Goal: Information Seeking & Learning: Learn about a topic

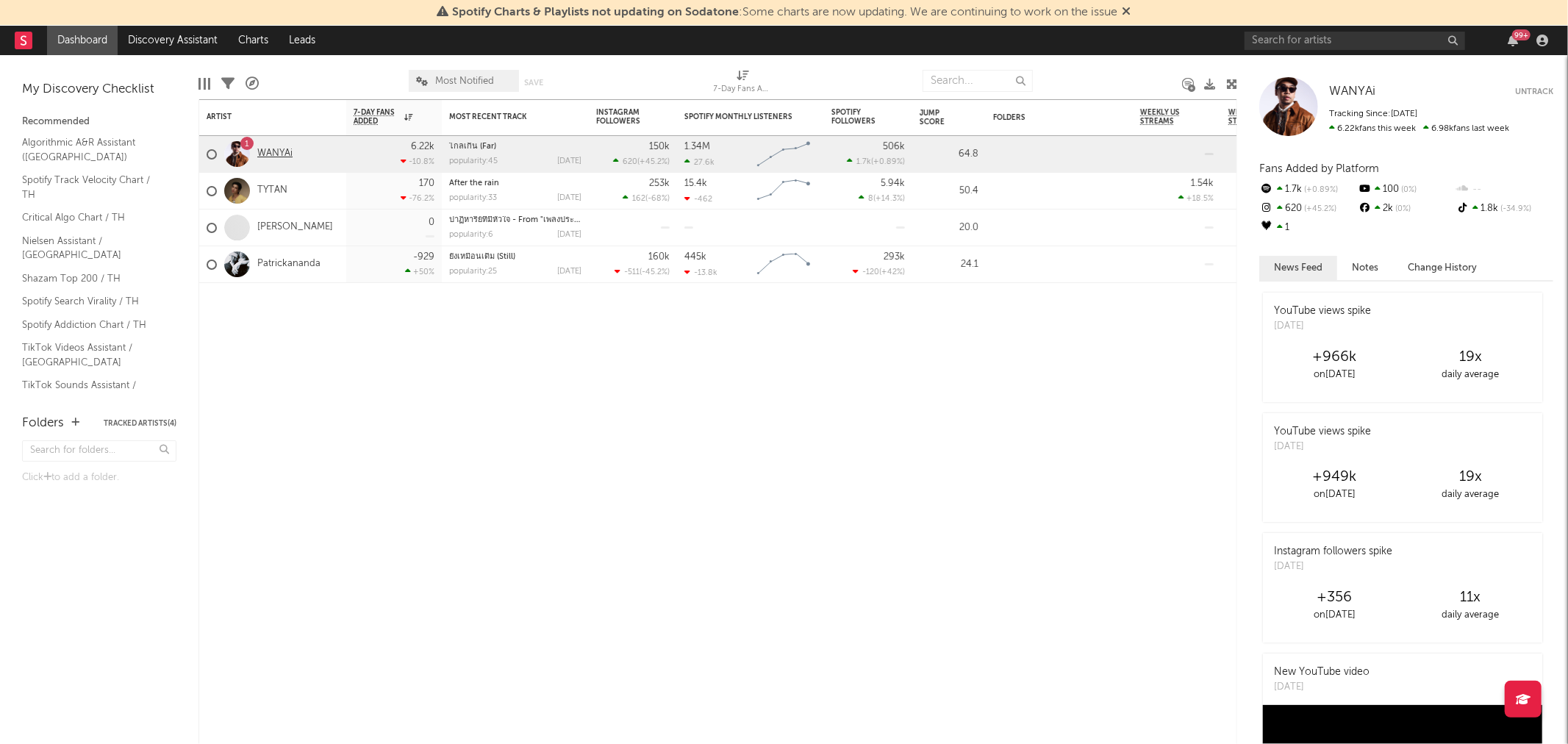
click at [286, 154] on link "WANYAi" at bounding box center [274, 154] width 35 height 13
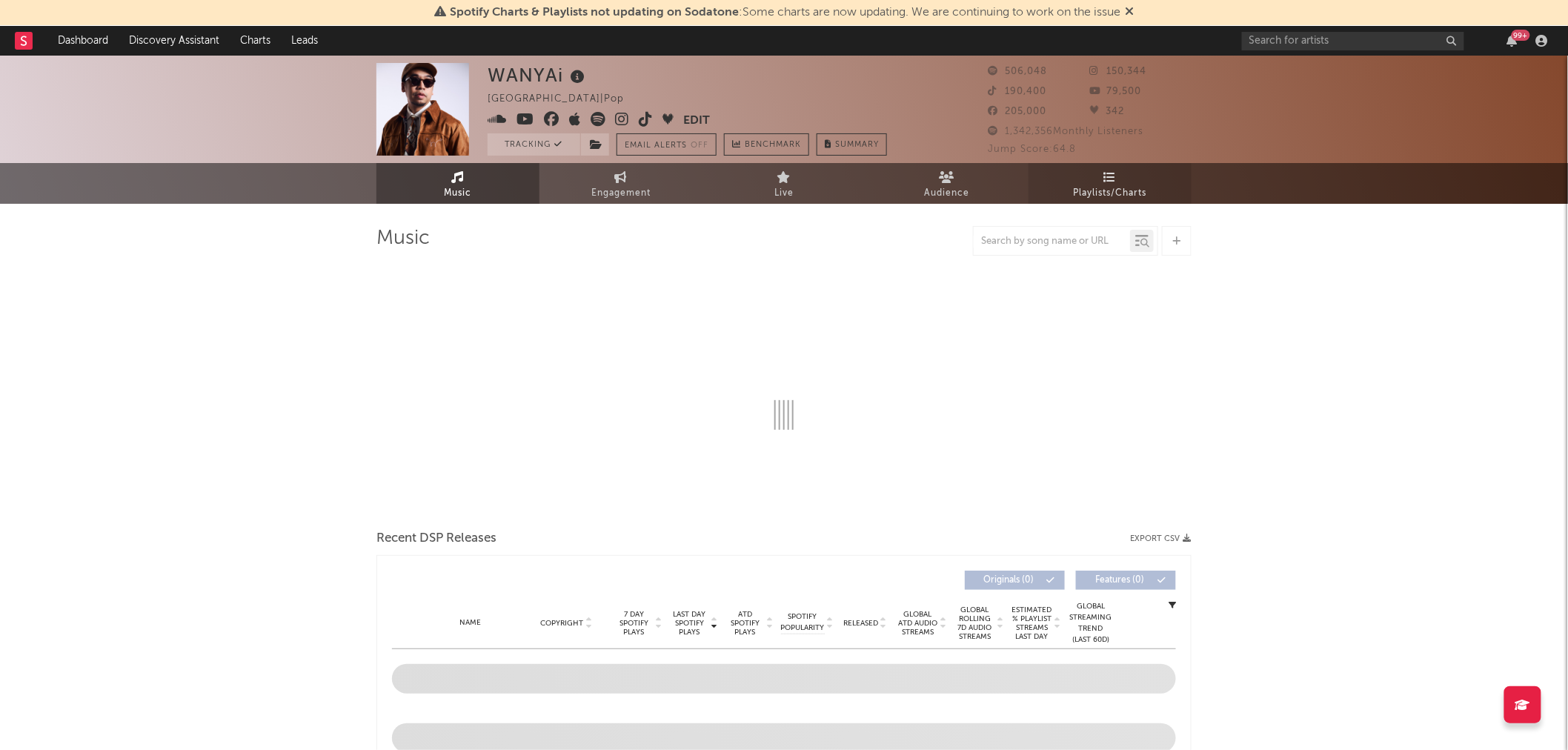
click at [1114, 179] on icon at bounding box center [1111, 177] width 13 height 12
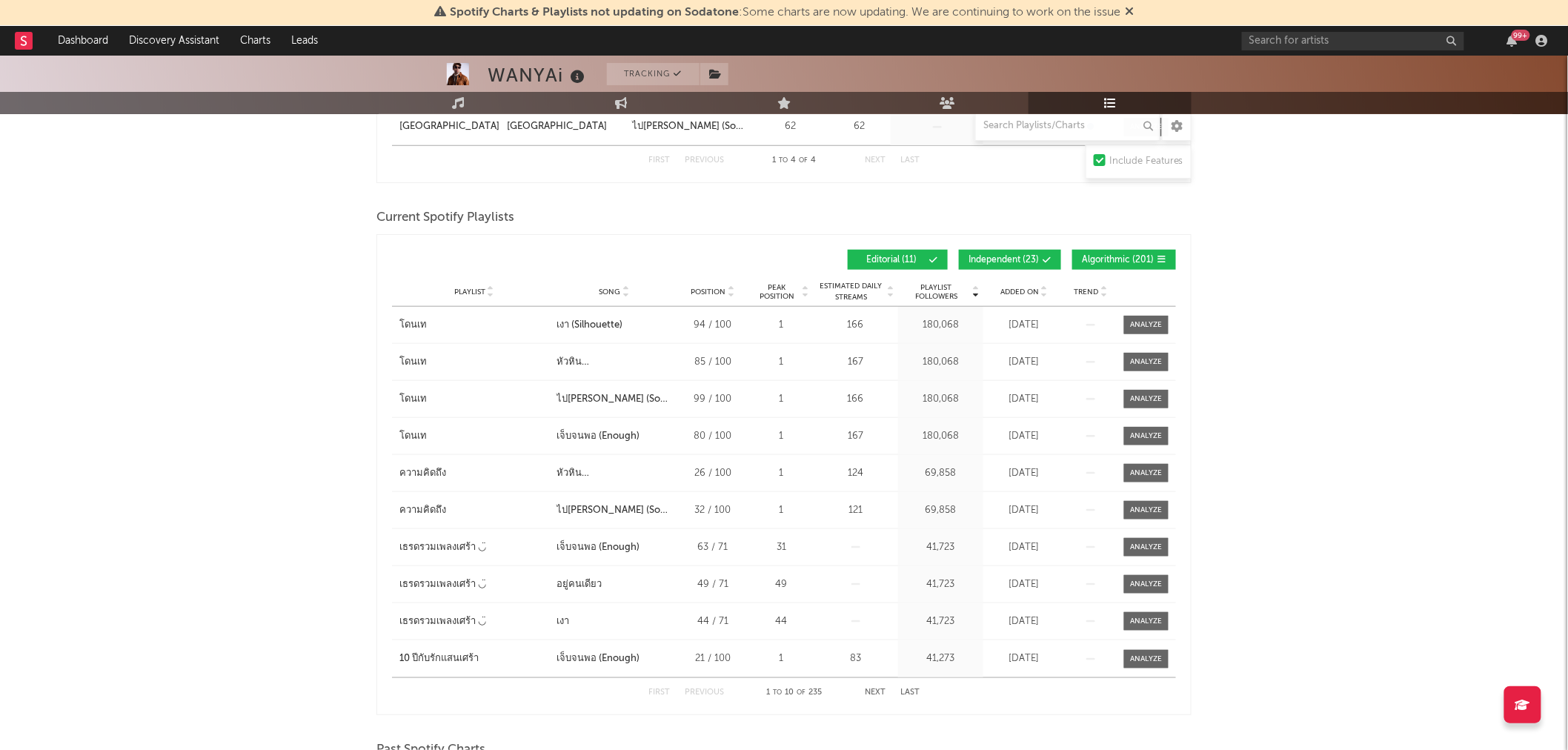
scroll to position [411, 0]
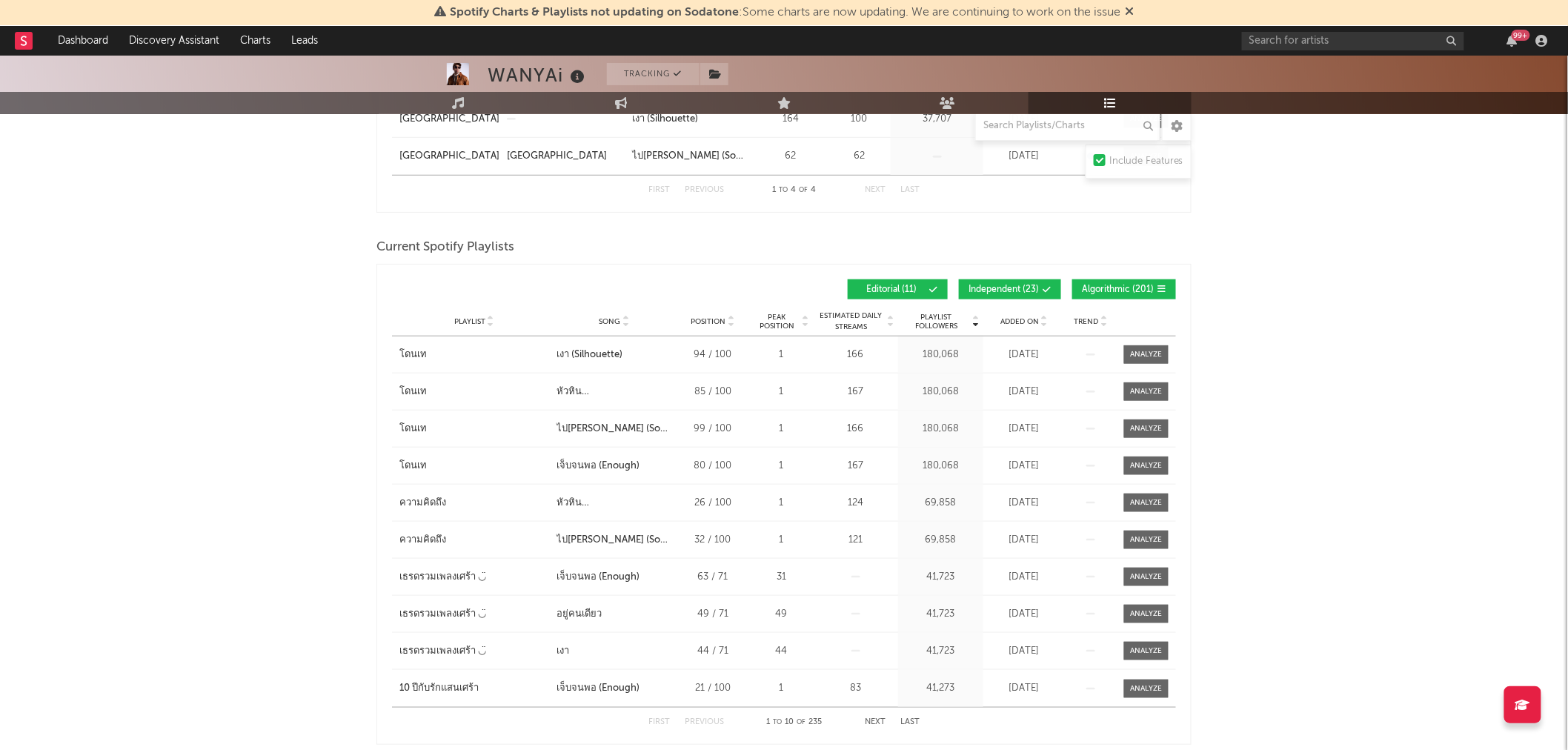
click at [1012, 285] on span "Independent ( 23 )" at bounding box center [1004, 290] width 71 height 9
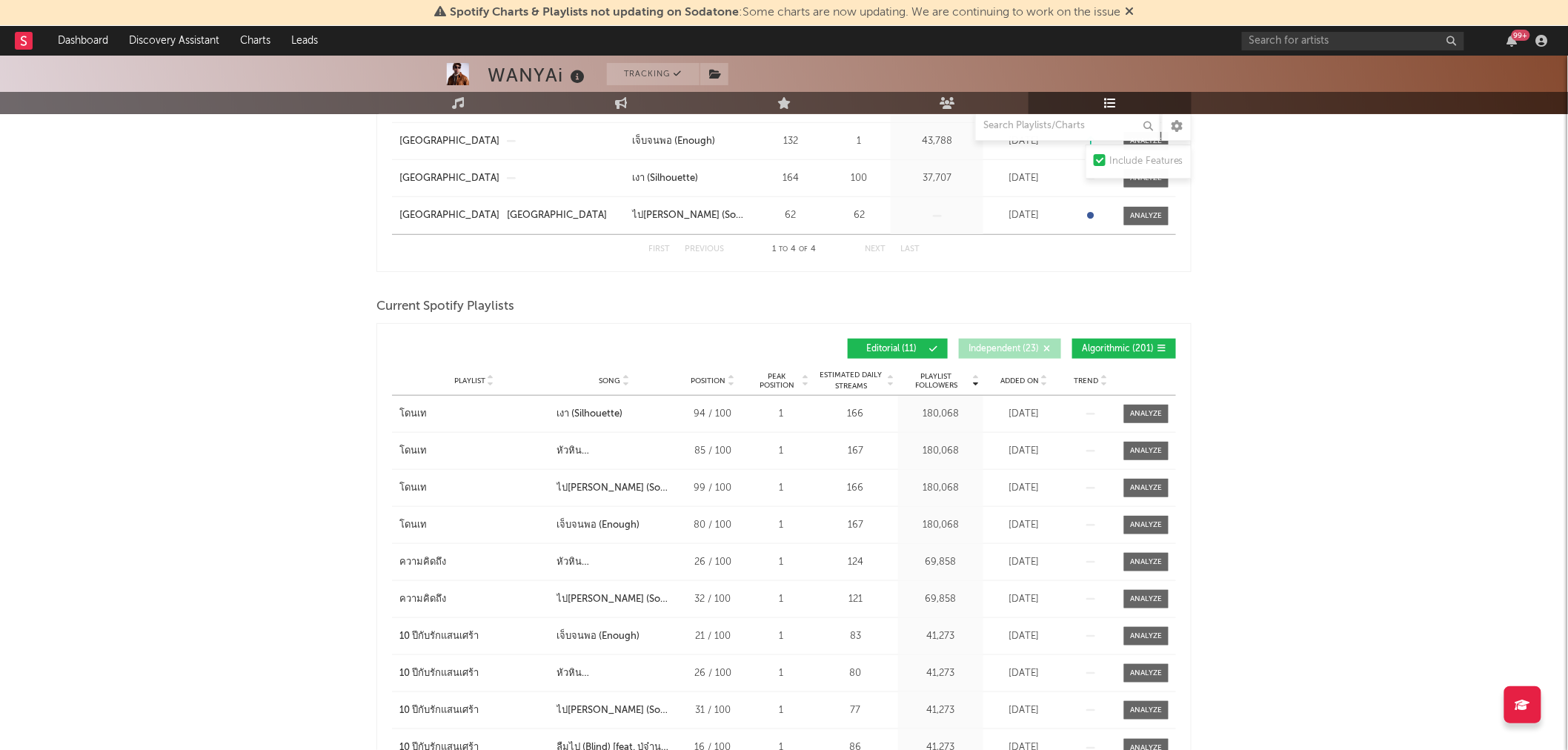
scroll to position [179, 0]
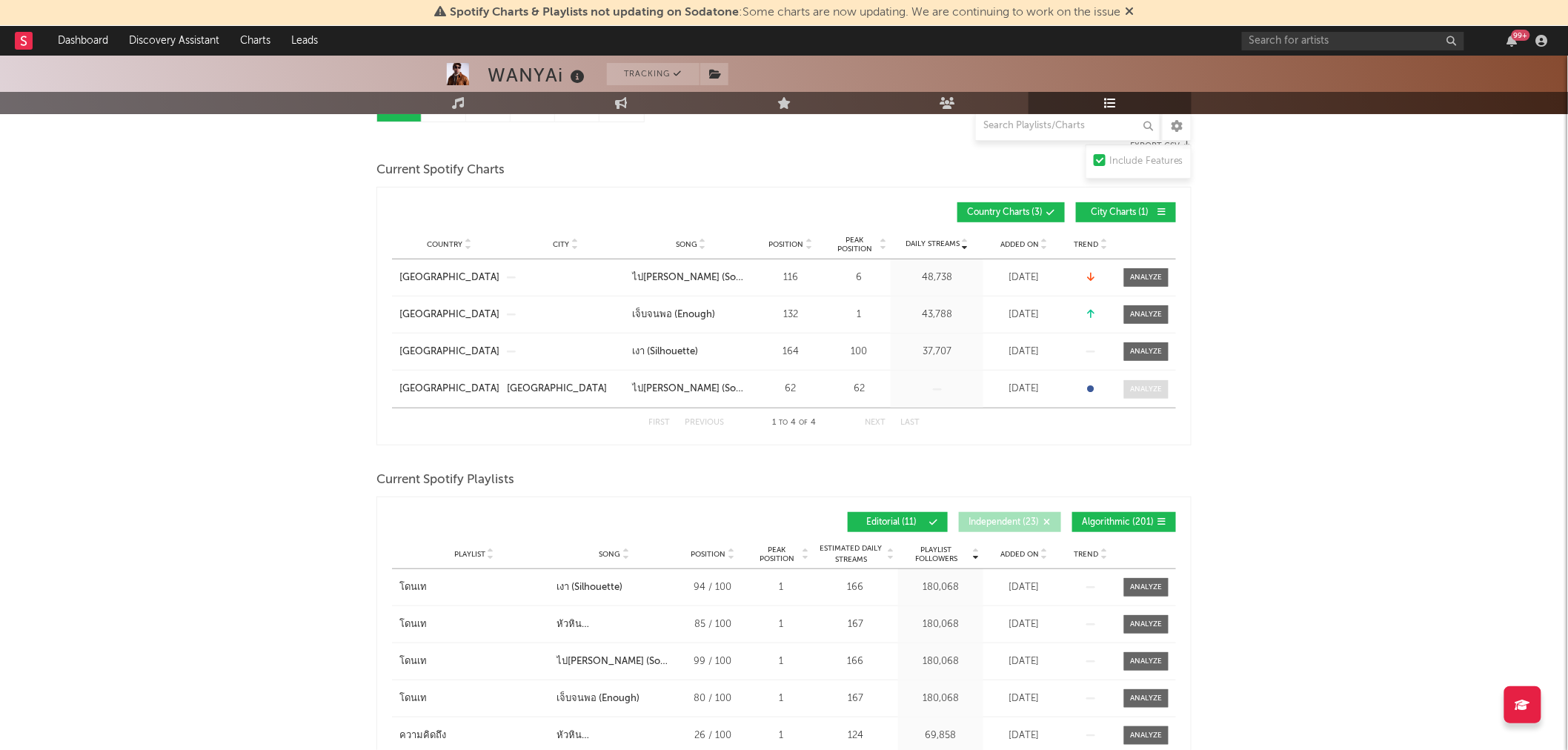
click at [1142, 390] on div at bounding box center [1147, 389] width 32 height 11
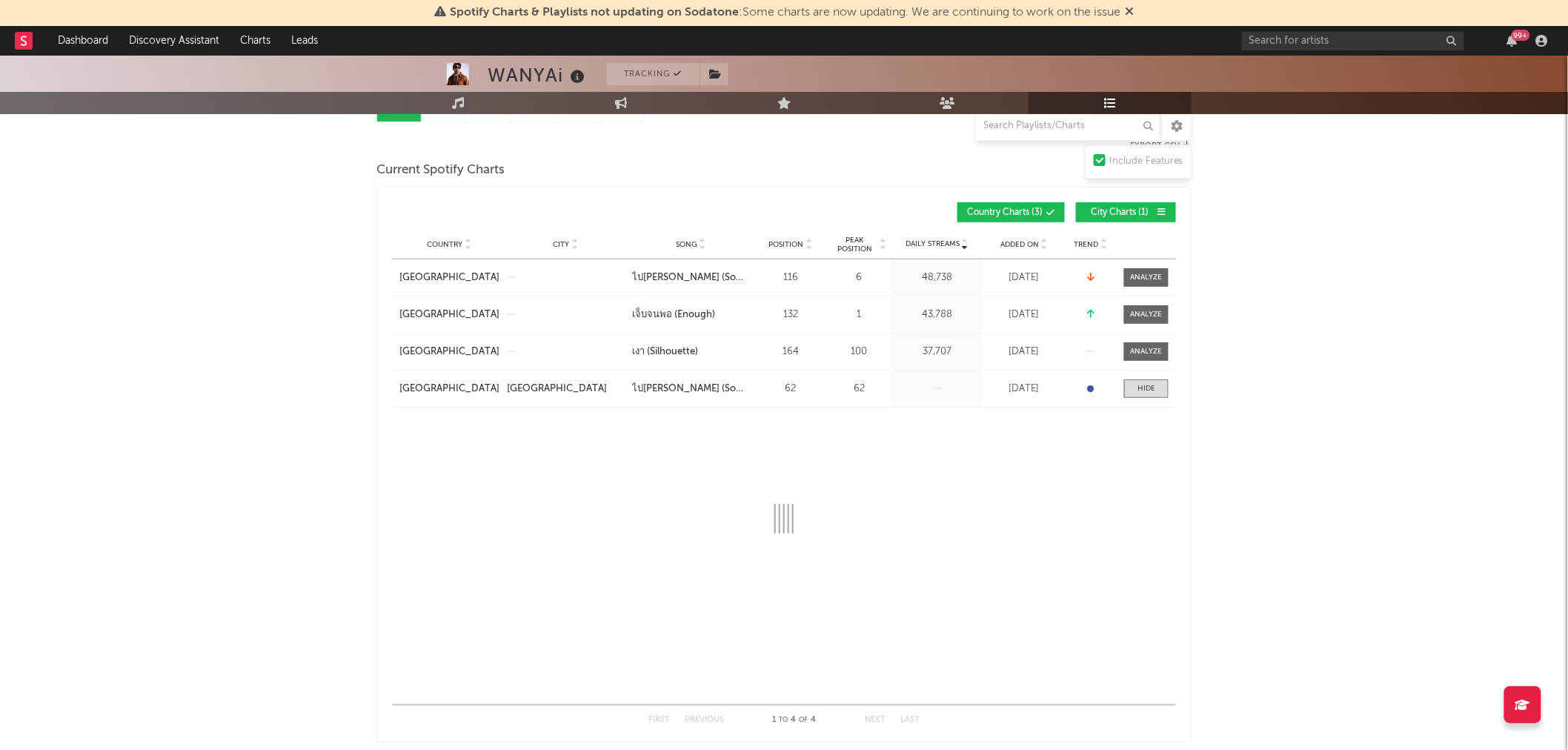
select select "6m"
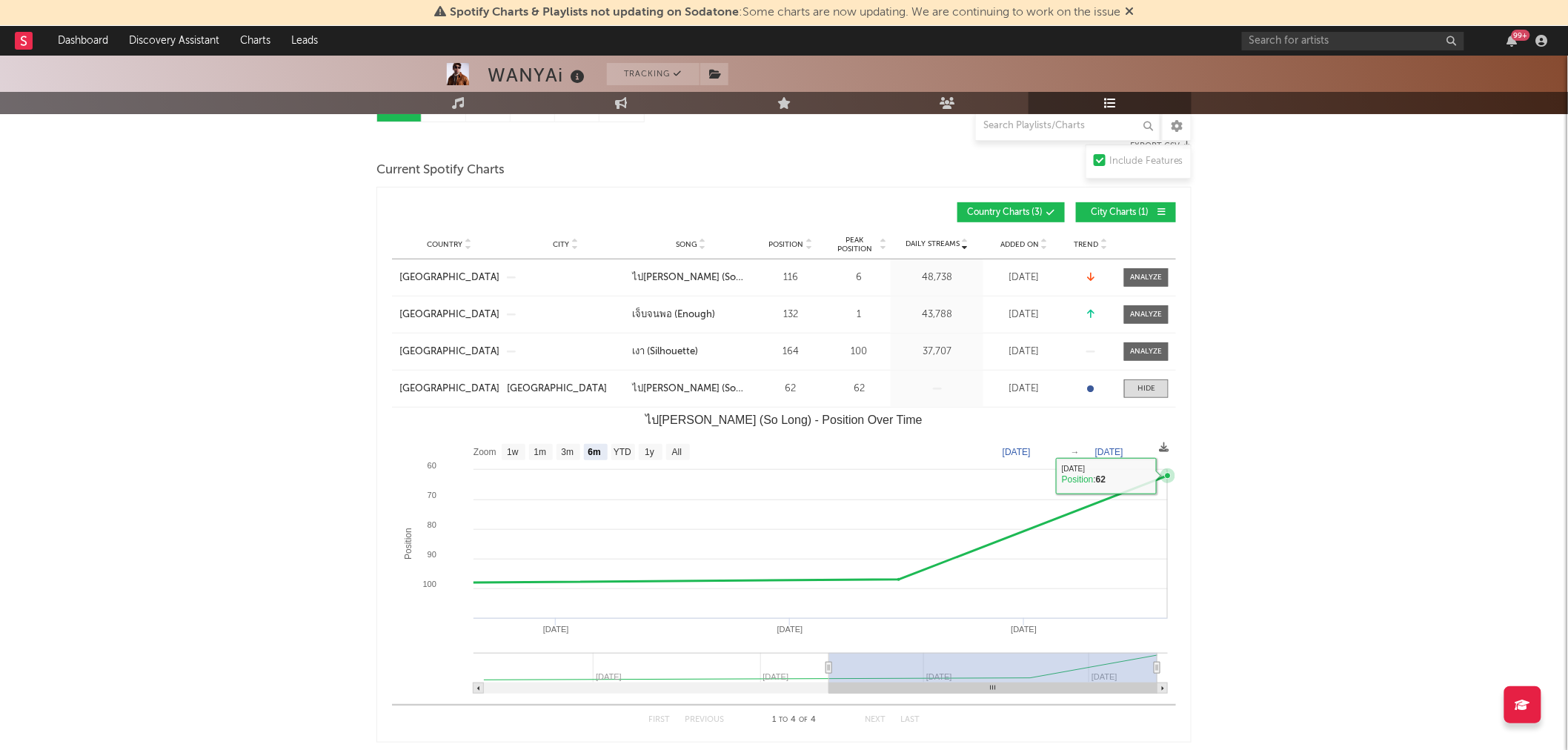
click at [1167, 472] on icon "ไปได้ดี (So Long) - Position Over Time" at bounding box center [1167, 475] width 6 height 6
click at [526, 386] on div "[GEOGRAPHIC_DATA]" at bounding box center [556, 389] width 100 height 15
click at [1156, 390] on span at bounding box center [1147, 389] width 45 height 19
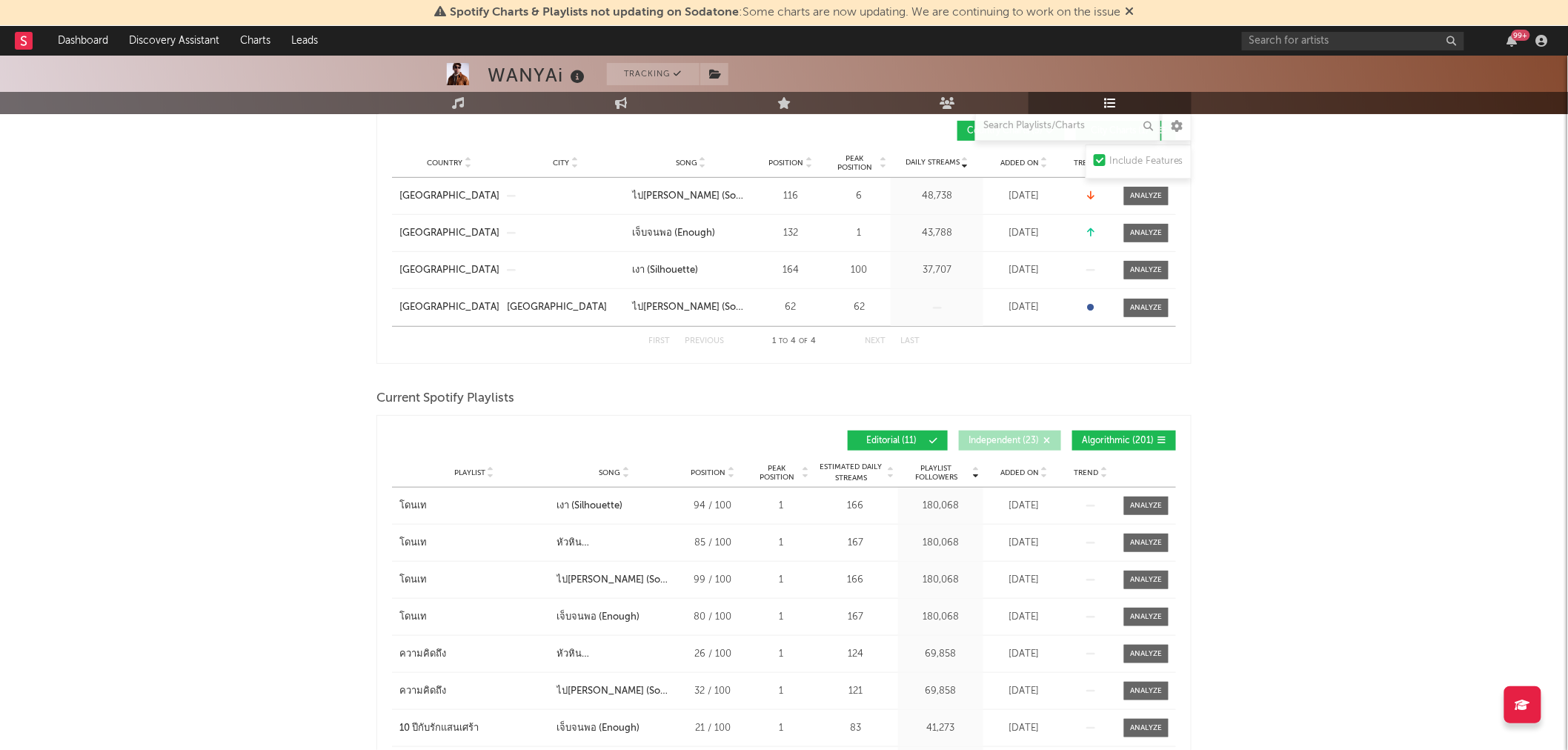
scroll to position [0, 0]
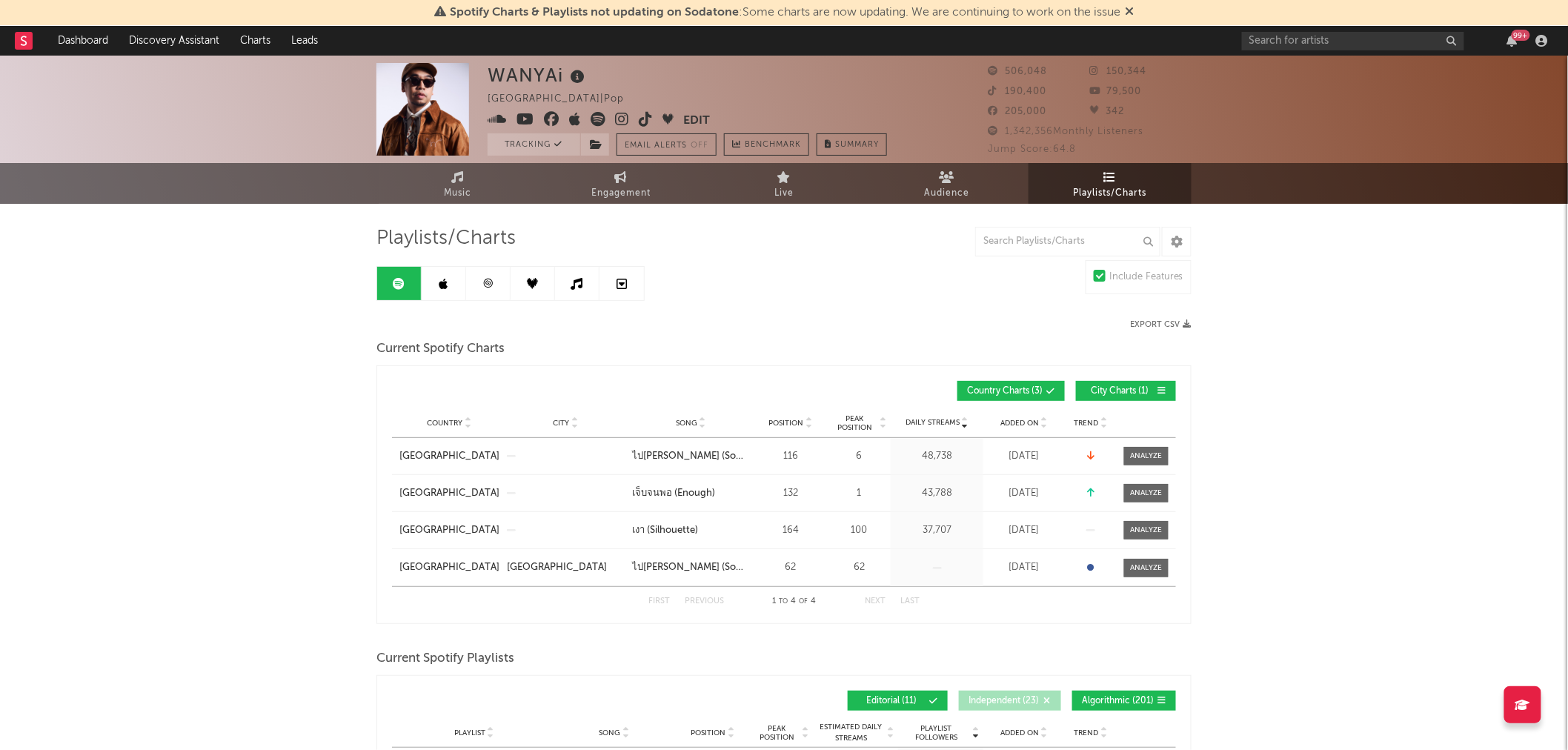
click at [445, 286] on icon at bounding box center [444, 283] width 9 height 12
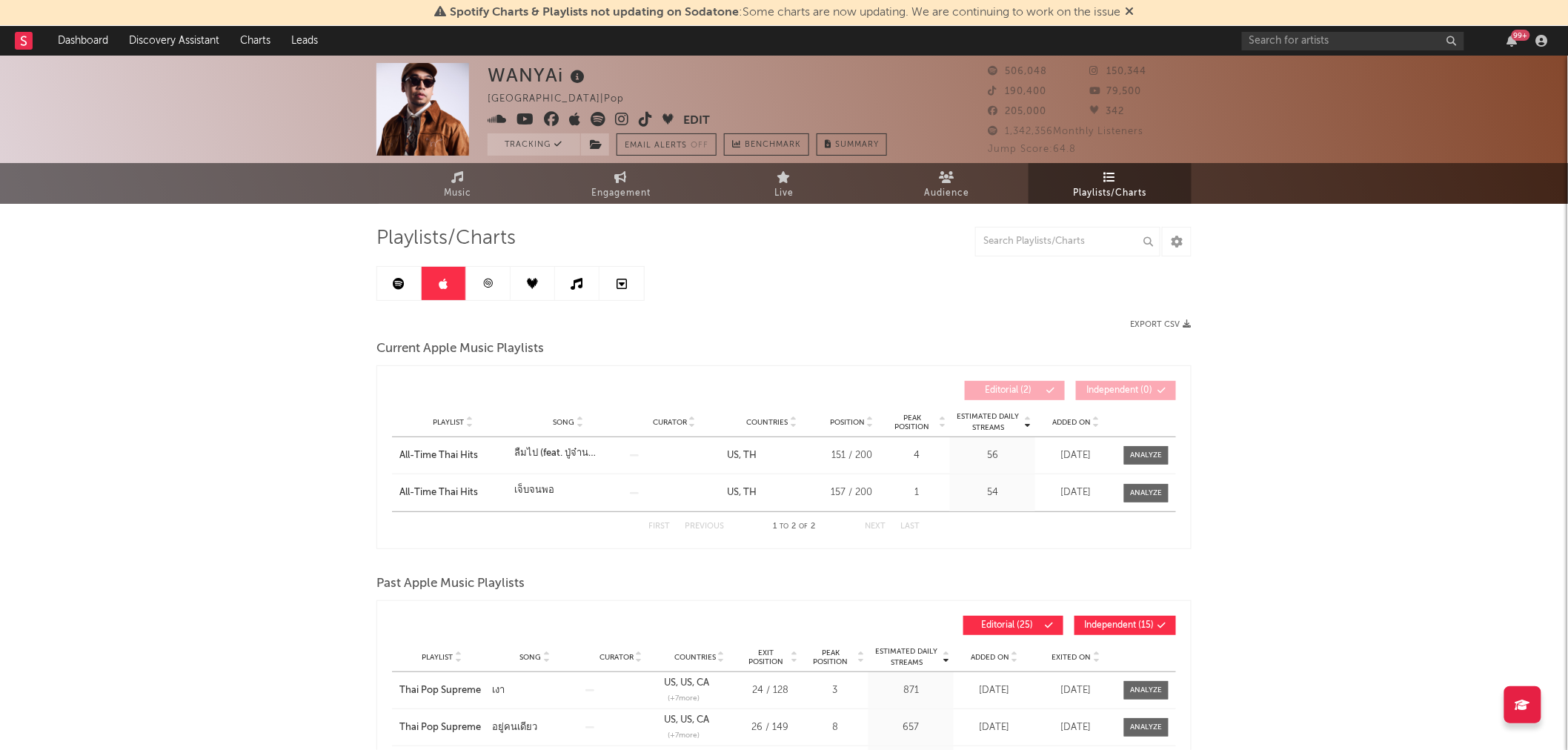
click at [397, 284] on icon at bounding box center [399, 283] width 12 height 12
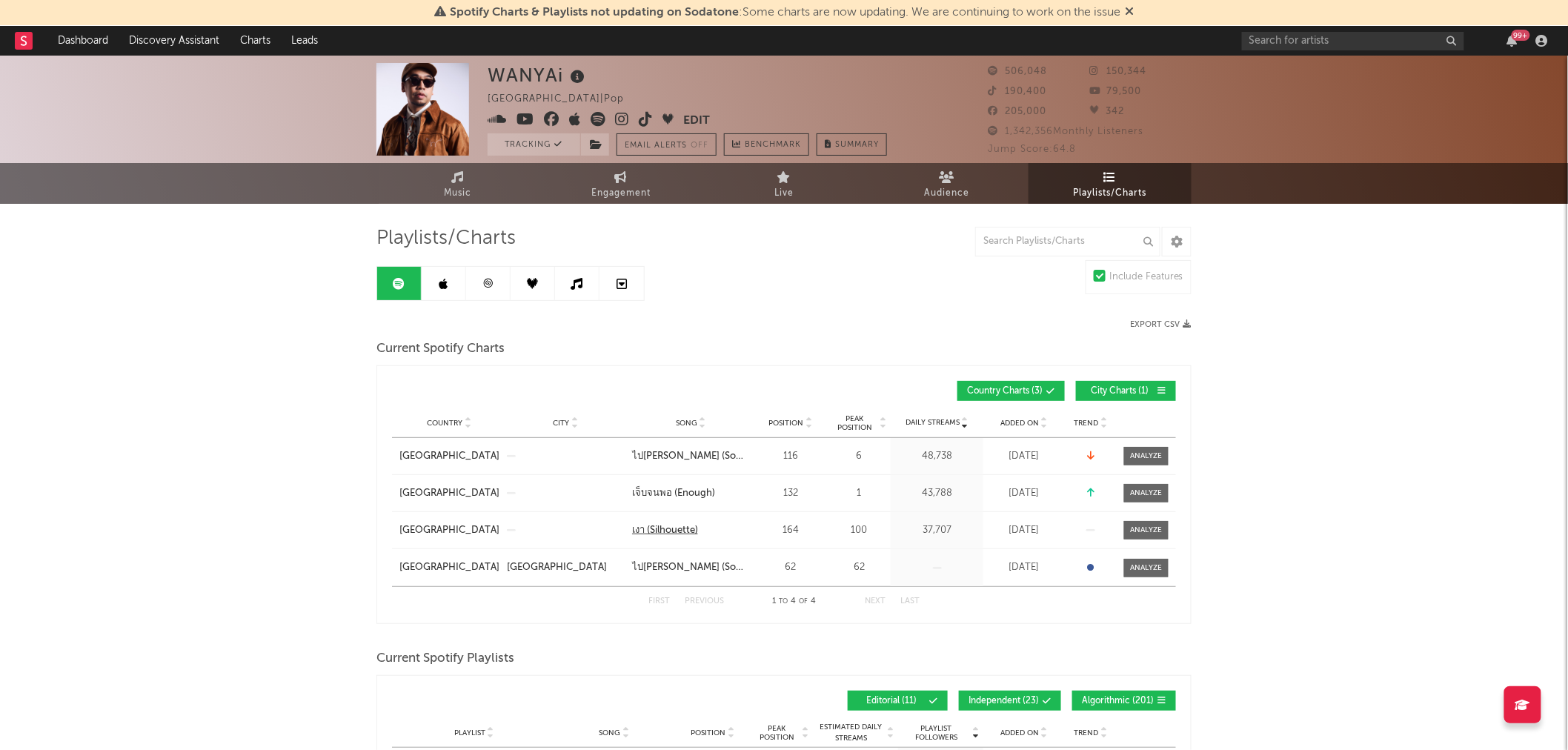
click at [672, 526] on div "เงา (Silhouette)" at bounding box center [664, 531] width 66 height 15
click at [1149, 532] on div at bounding box center [1147, 530] width 32 height 11
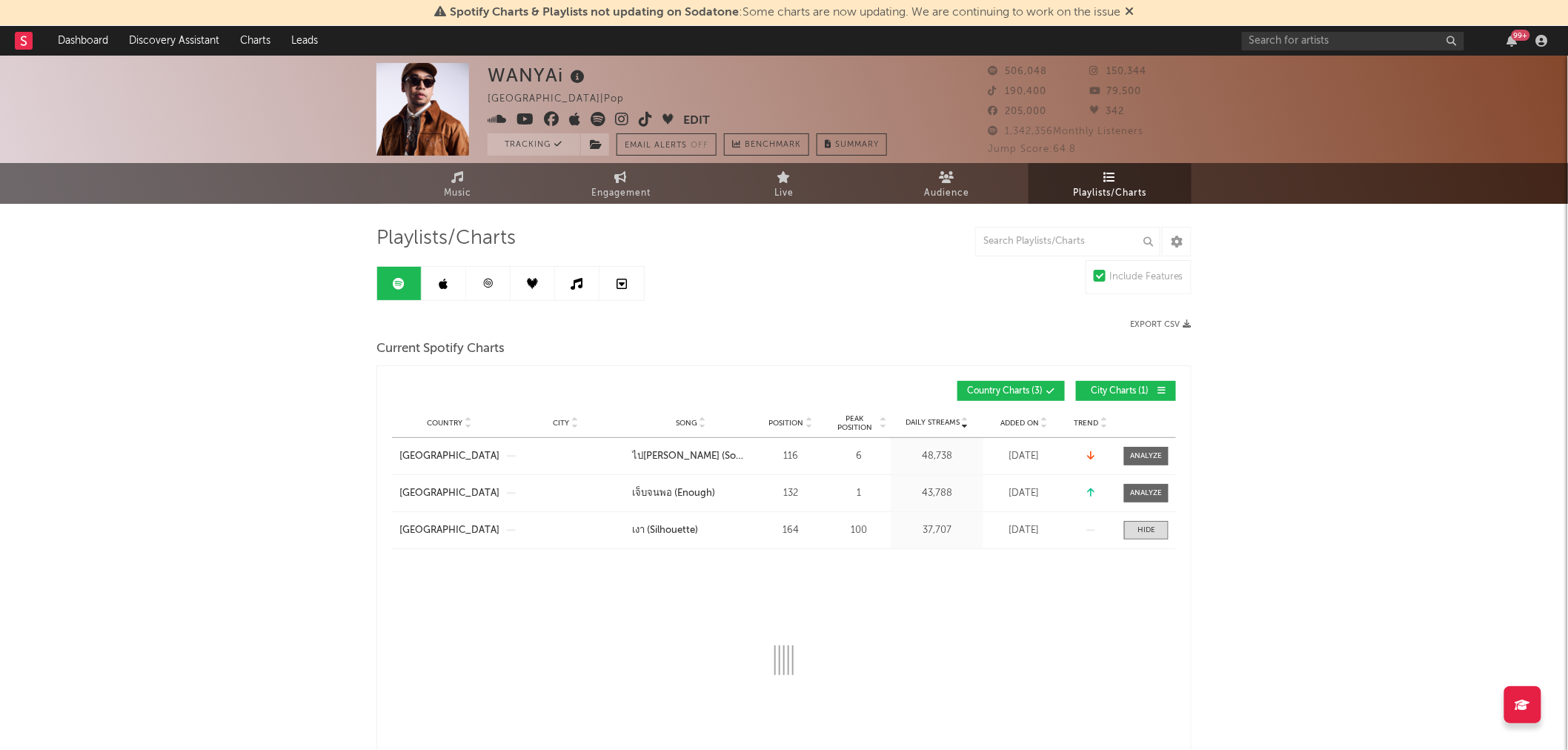
select select "6m"
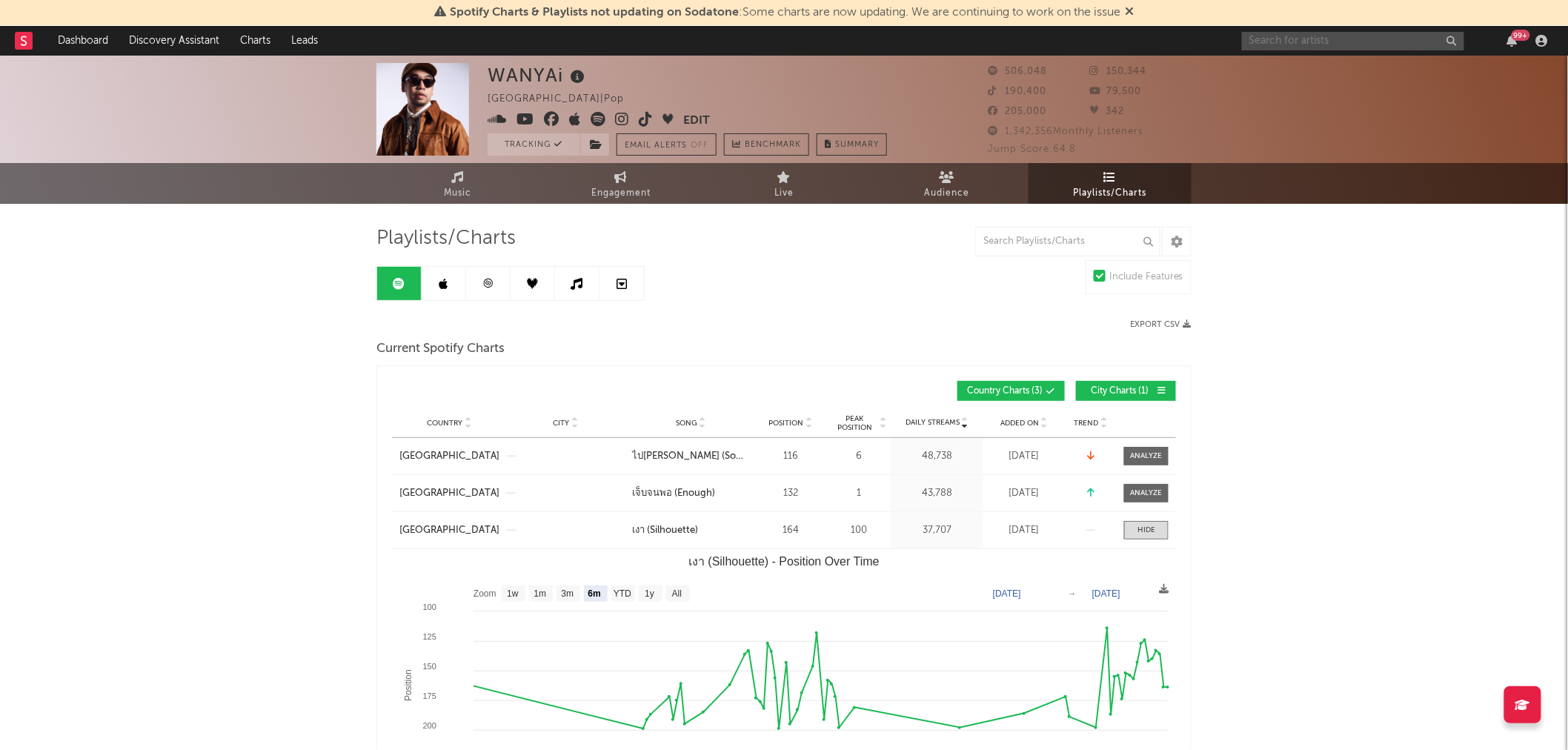
click at [1343, 37] on input "text" at bounding box center [1353, 41] width 223 height 19
type input "tinn"
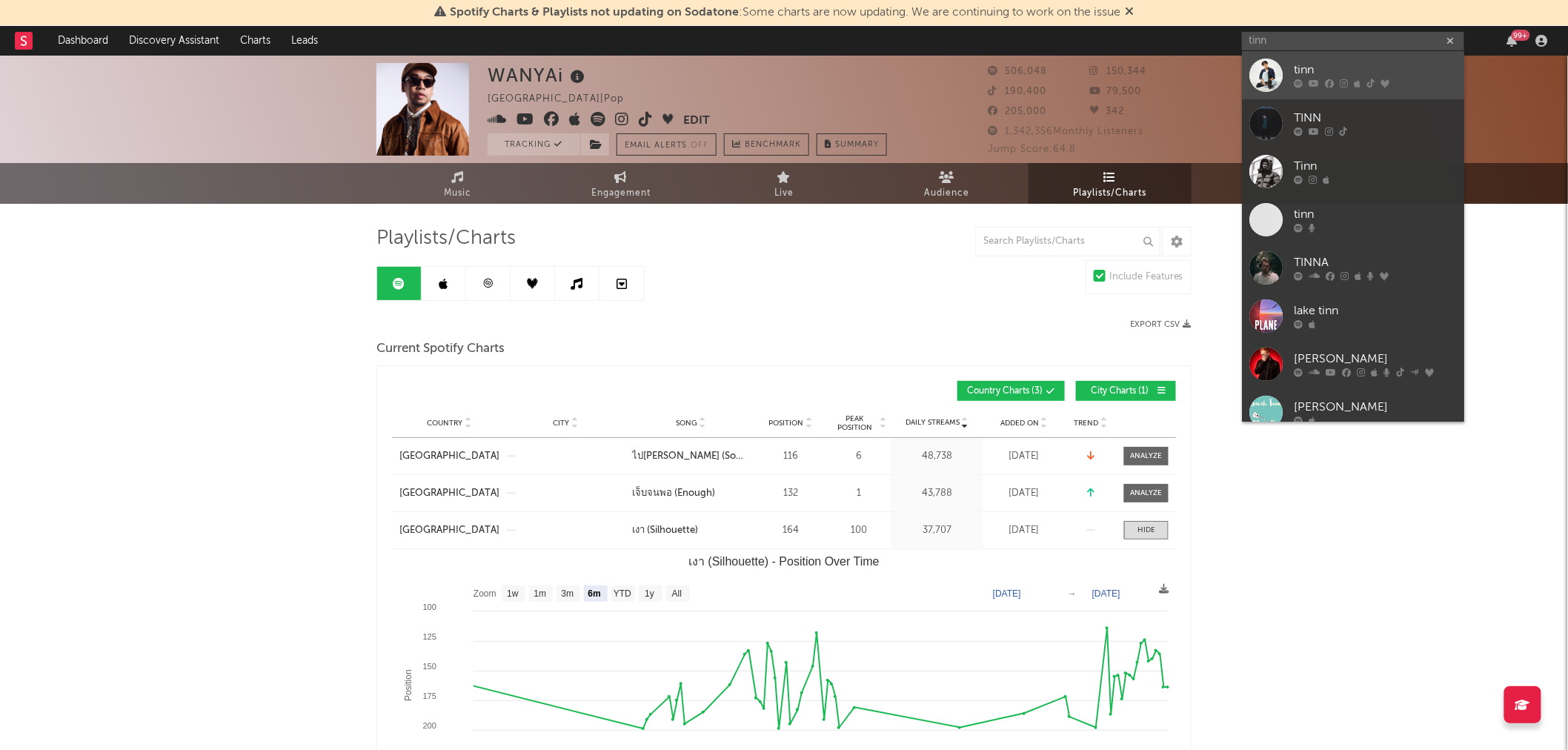
click at [1301, 71] on div "tinn" at bounding box center [1376, 70] width 163 height 18
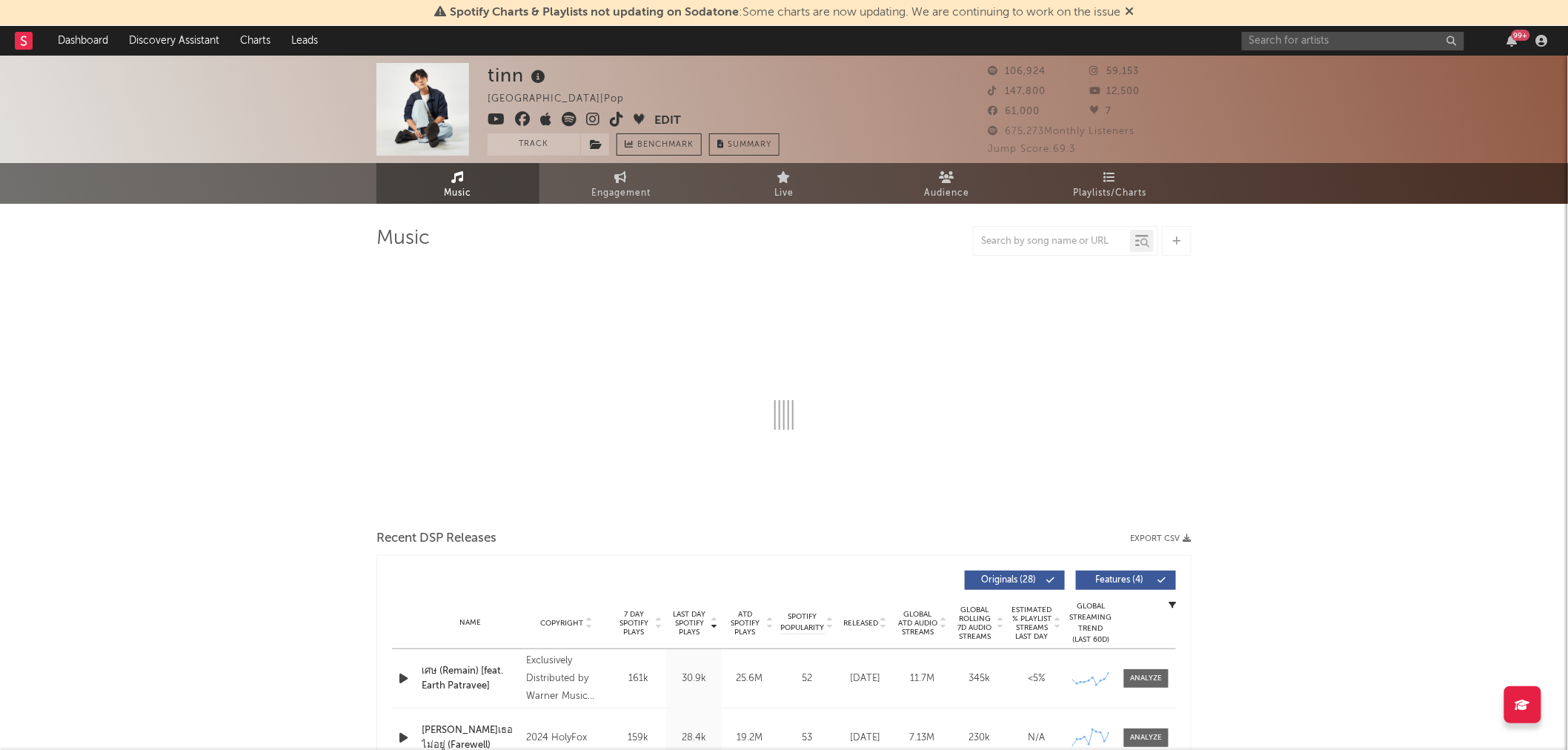
select select "6m"
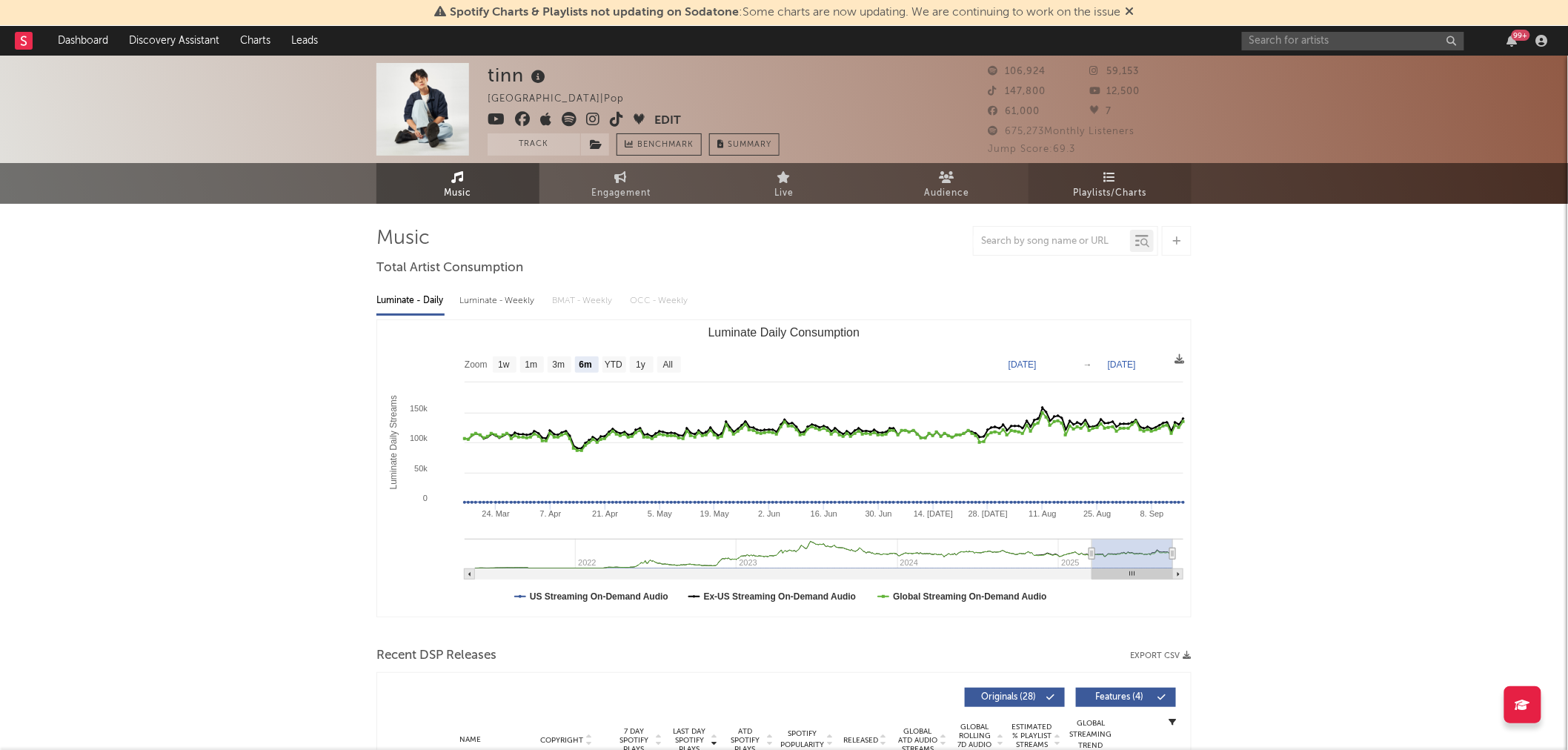
click at [1117, 179] on link "Playlists/Charts" at bounding box center [1110, 184] width 163 height 41
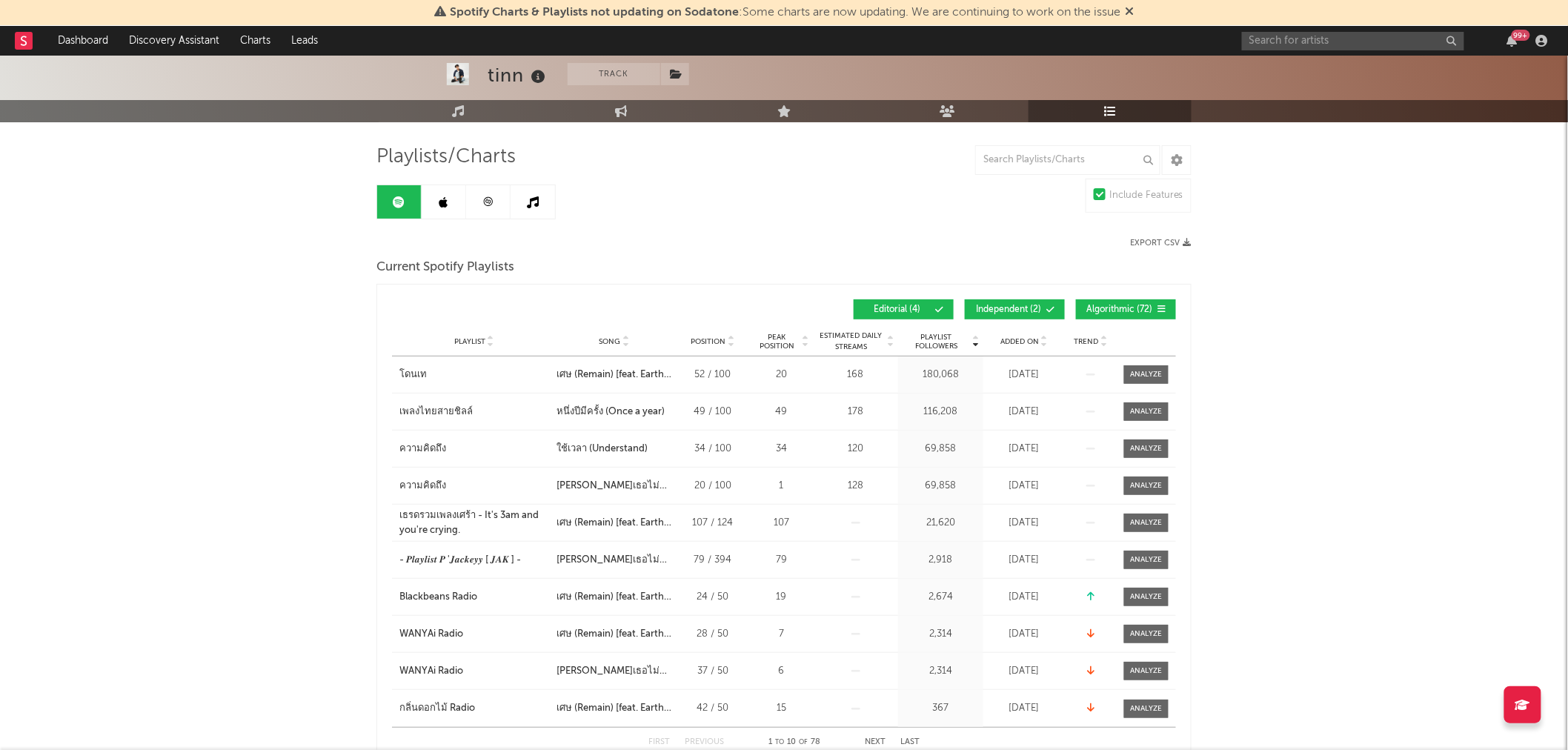
scroll to position [82, 0]
click at [1026, 302] on button "Independent ( 2 )" at bounding box center [1015, 308] width 100 height 20
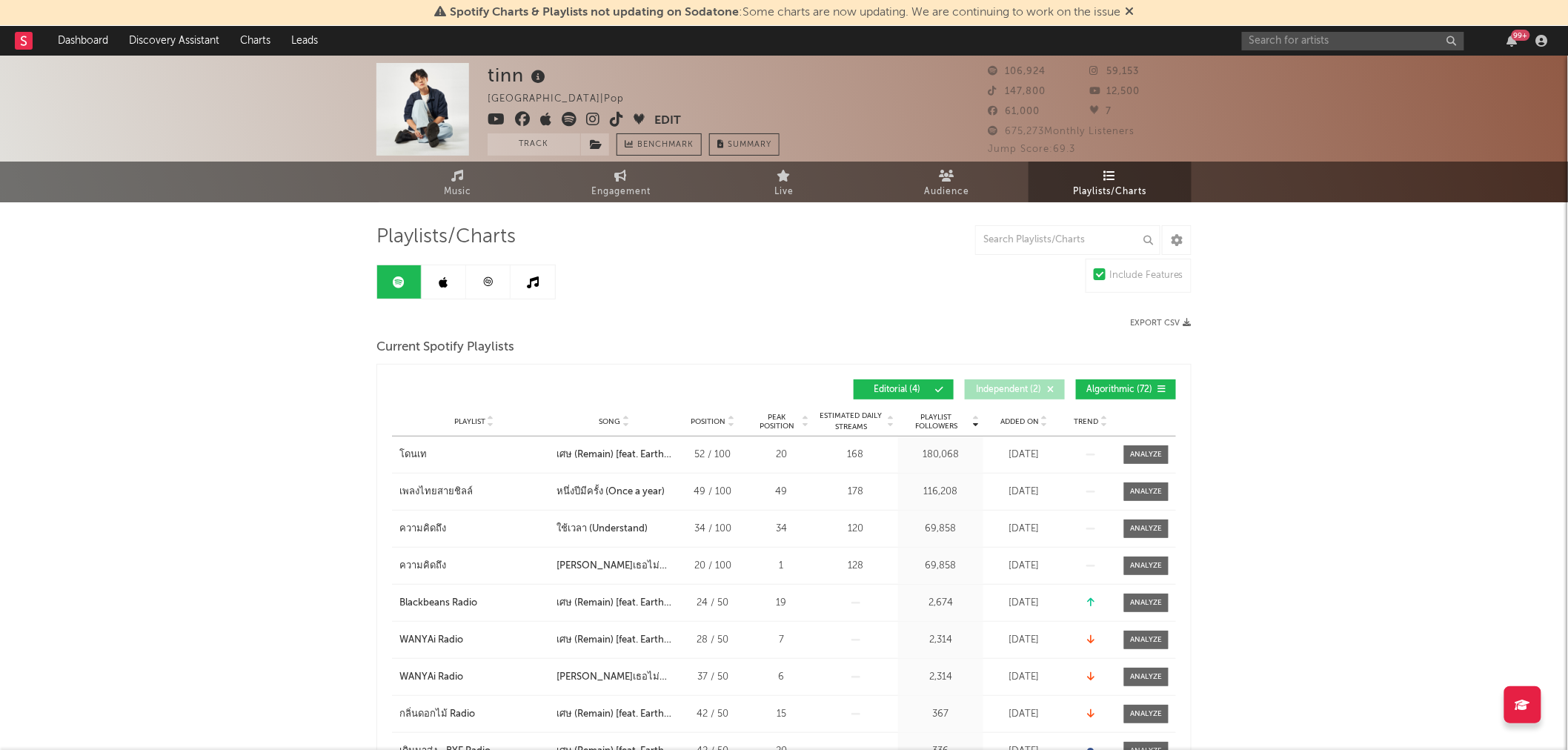
scroll to position [0, 0]
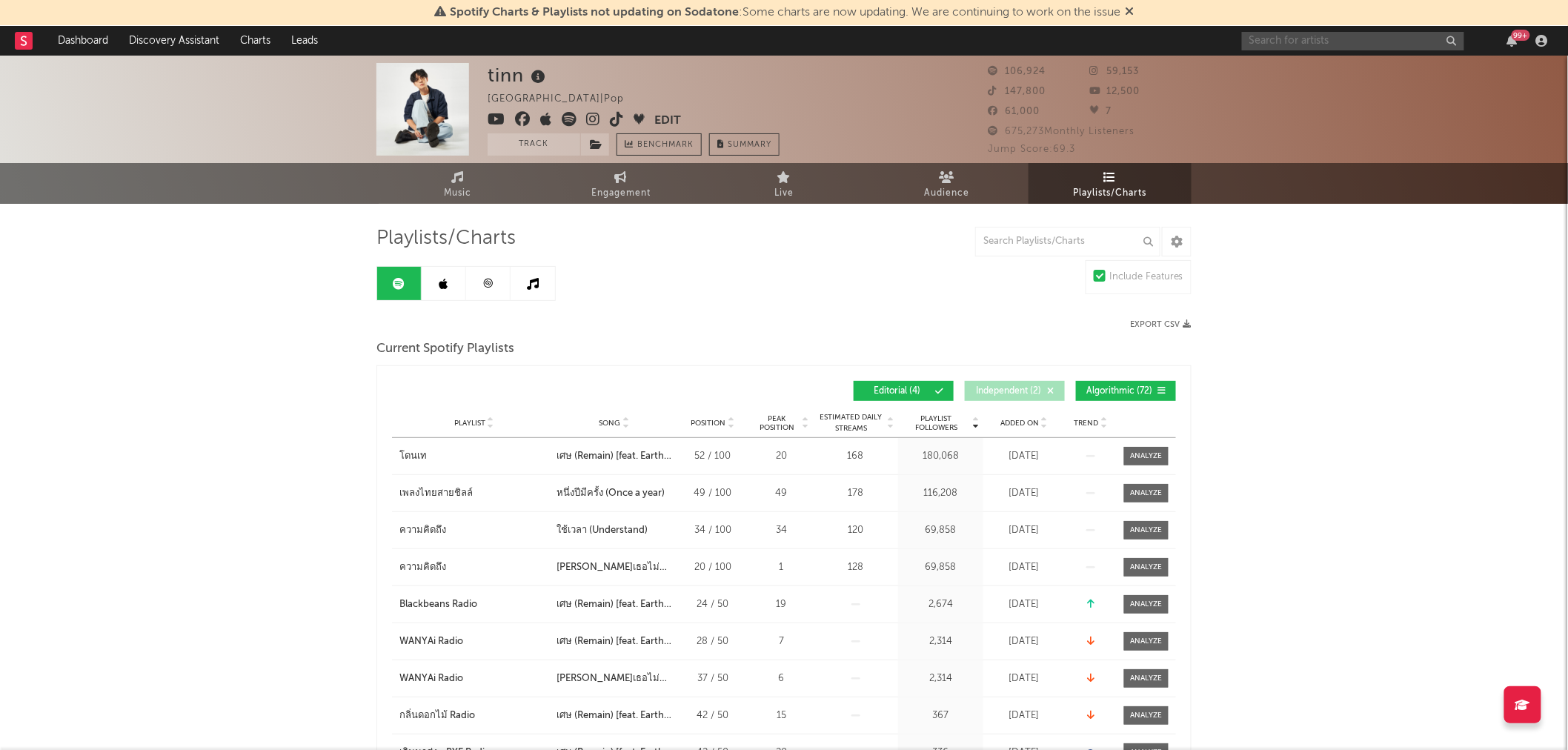
click at [1285, 42] on input "text" at bounding box center [1353, 41] width 223 height 19
type input "rari"
click at [1332, 48] on input "rari" at bounding box center [1353, 41] width 223 height 19
click at [1316, 46] on input "rari" at bounding box center [1353, 41] width 223 height 19
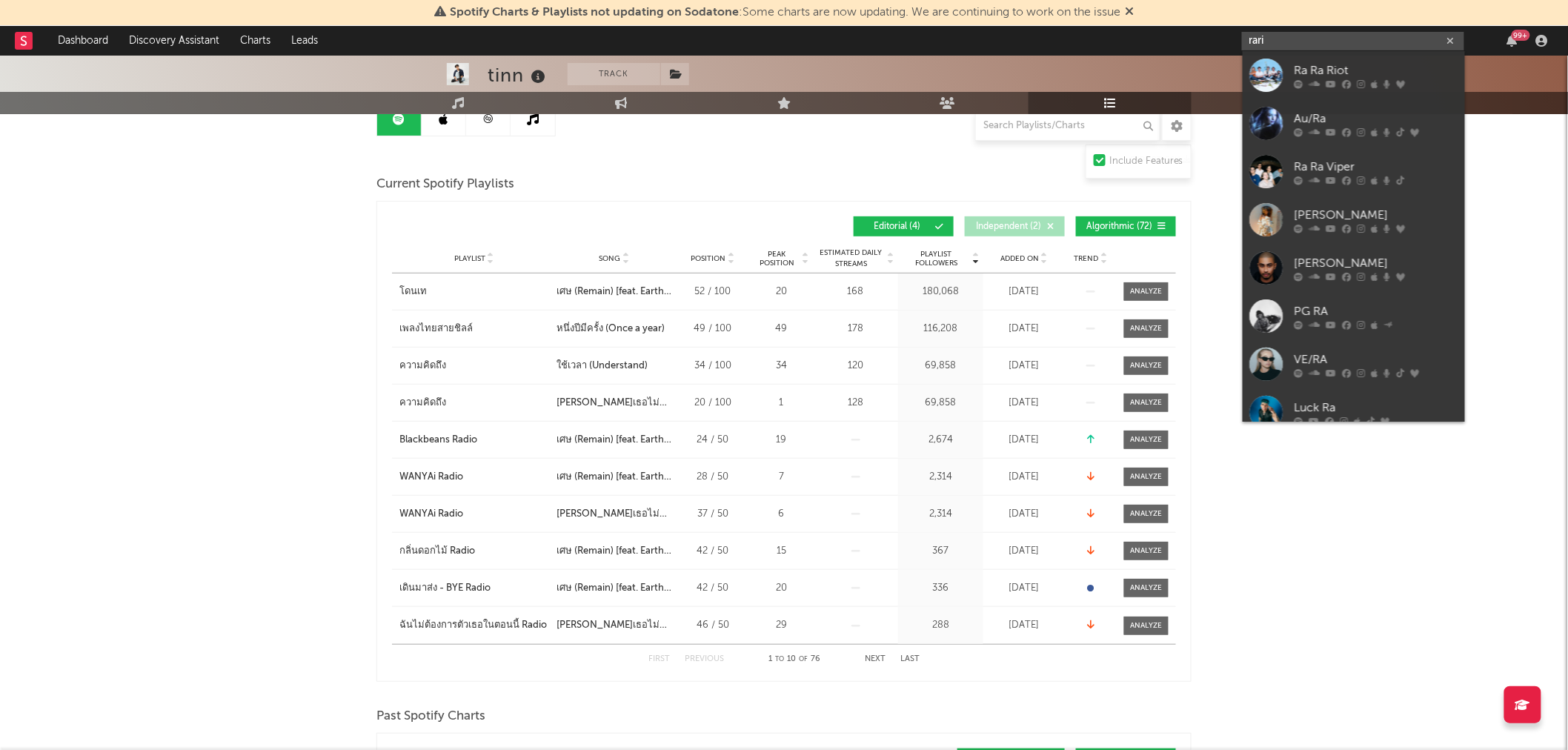
click at [1339, 39] on input "rari" at bounding box center [1353, 41] width 223 height 19
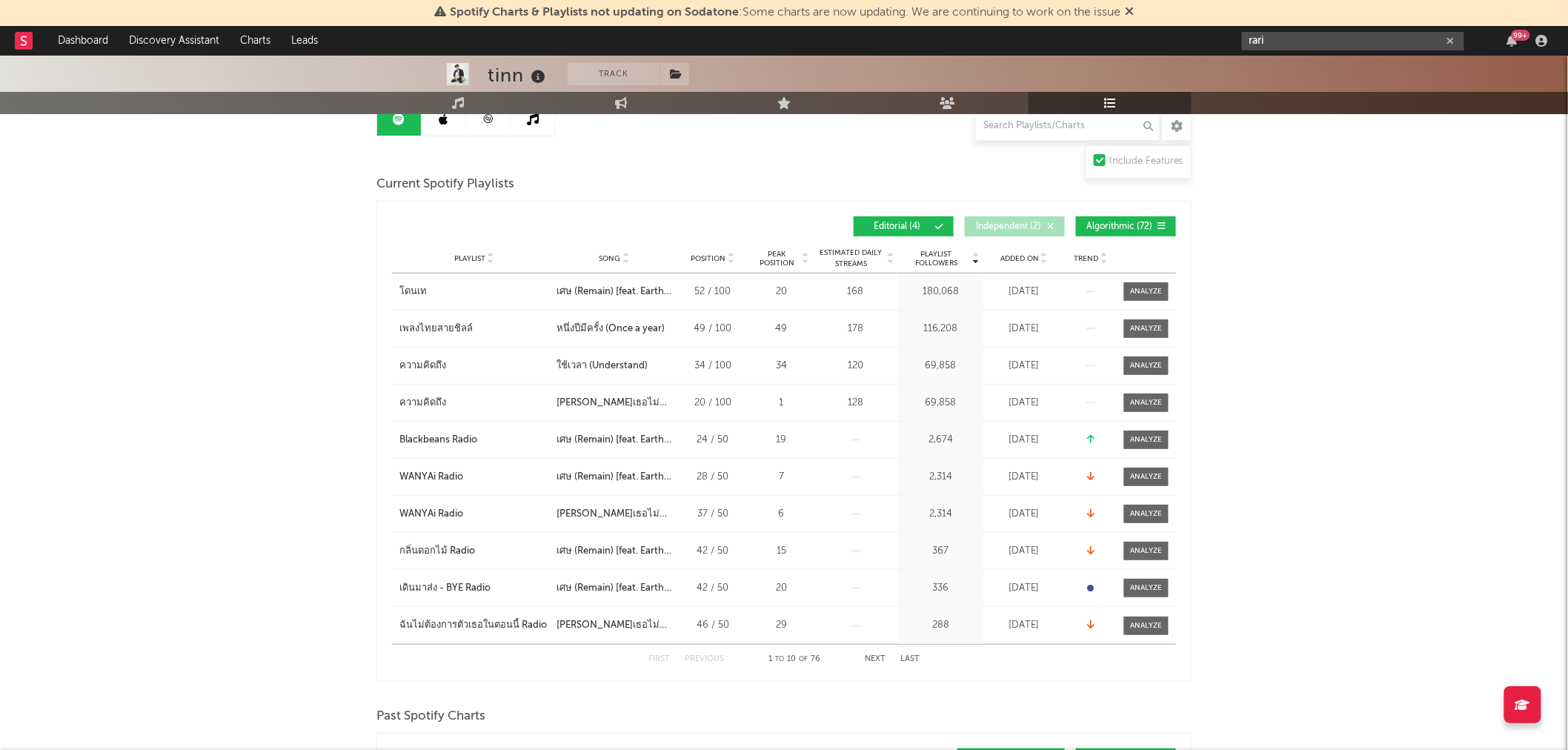
click at [1455, 38] on button "button" at bounding box center [1451, 41] width 12 height 14
click at [69, 42] on link "Dashboard" at bounding box center [83, 41] width 71 height 30
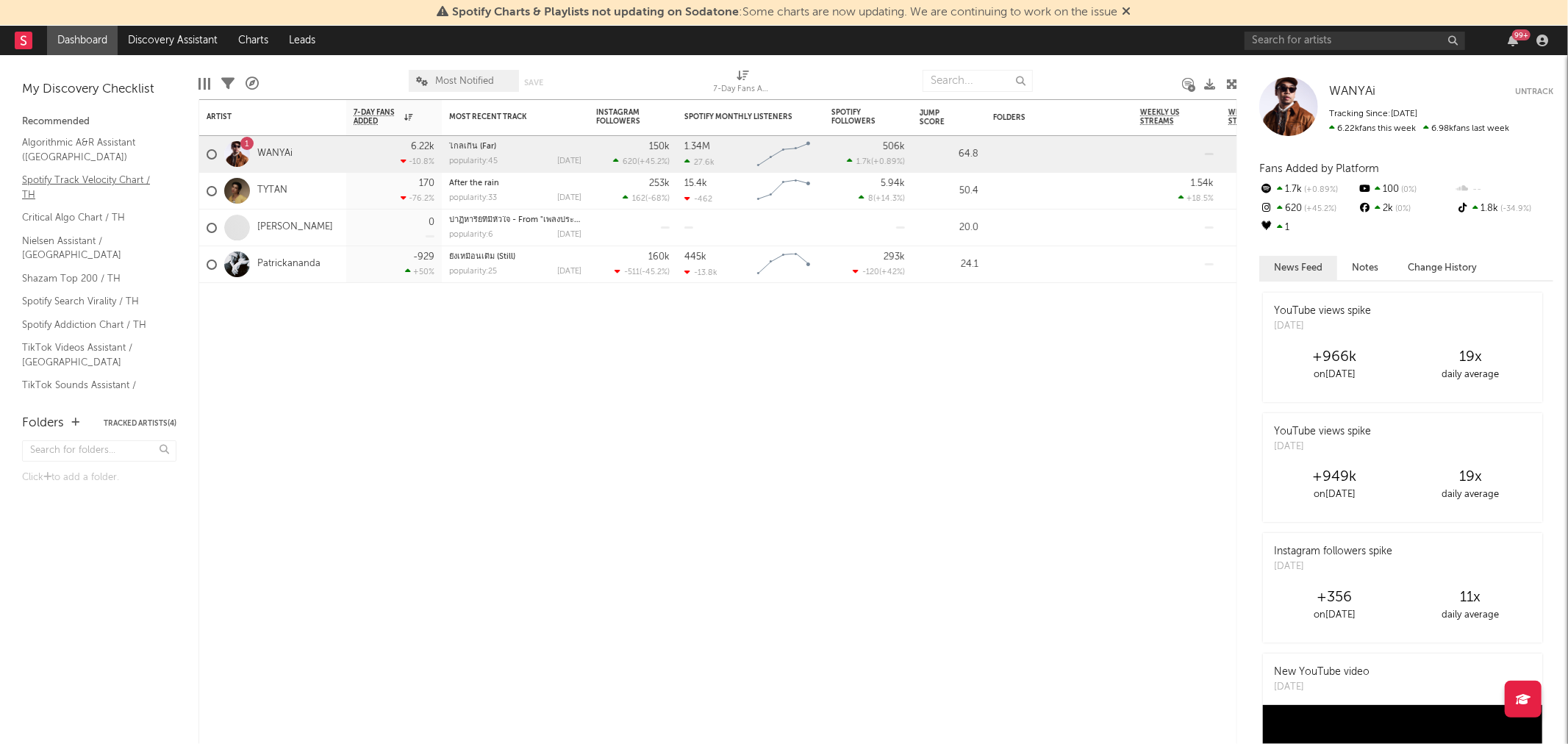
click at [45, 179] on link "Spotify Track Velocity Chart / TH" at bounding box center [91, 187] width 140 height 30
click at [78, 271] on link "Shazam Top 200 / TH" at bounding box center [91, 278] width 140 height 16
click at [1471, 266] on button "Change History" at bounding box center [1441, 268] width 99 height 24
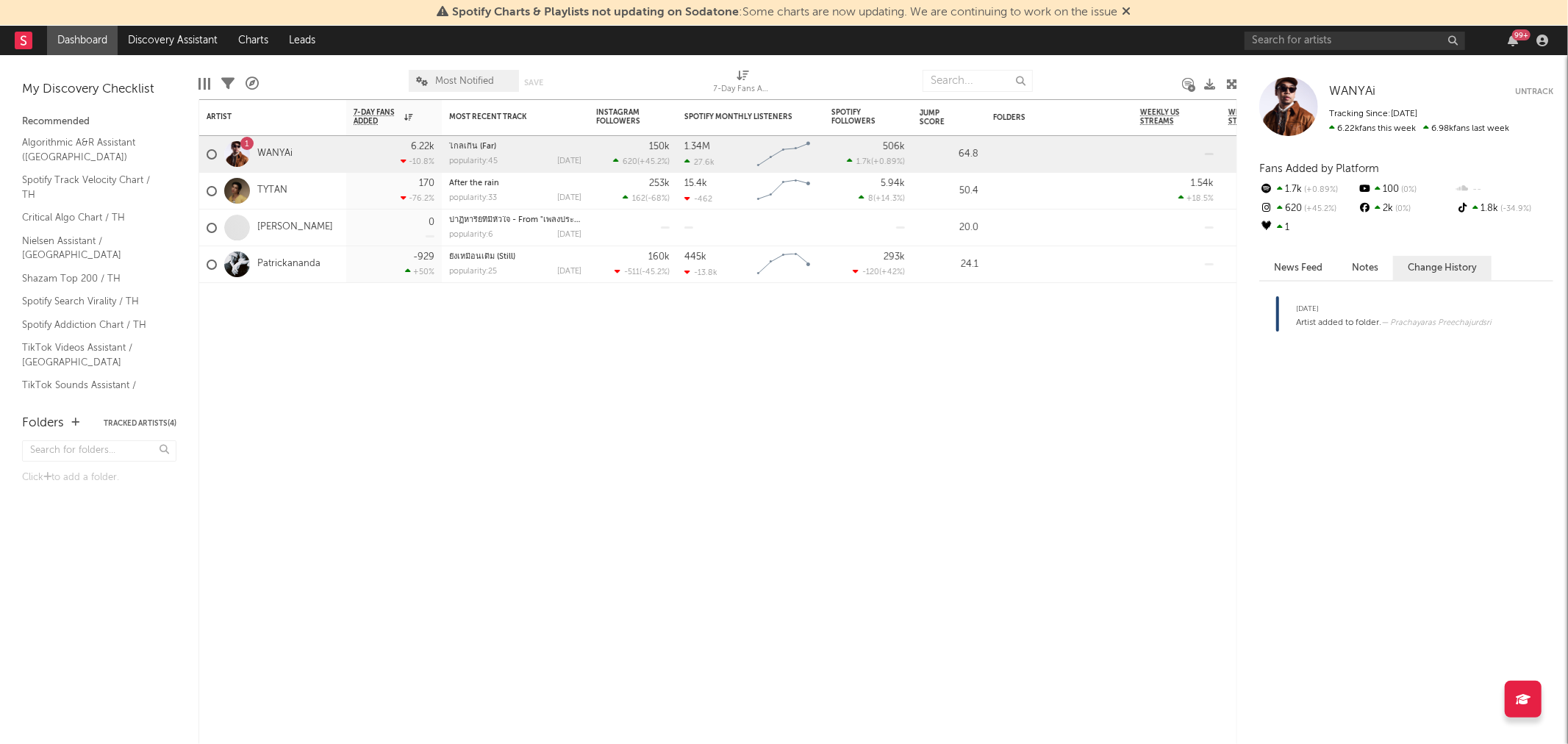
click at [1474, 210] on icon at bounding box center [1476, 208] width 6 height 9
click at [1366, 269] on button "Notes" at bounding box center [1365, 268] width 55 height 24
click at [1297, 268] on button "News Feed" at bounding box center [1298, 268] width 78 height 24
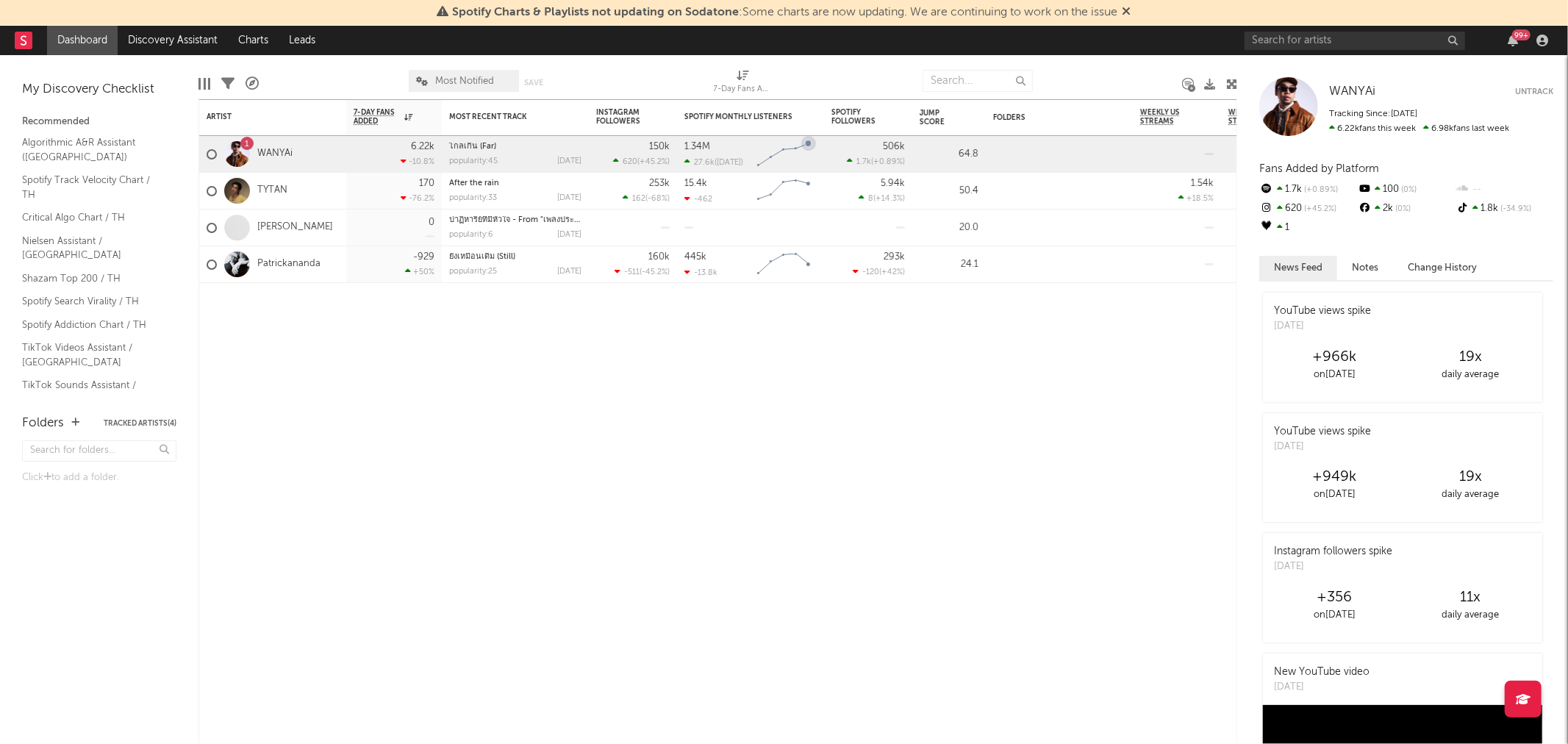
click at [804, 145] on icon "Chart title" at bounding box center [808, 143] width 15 height 15
click at [806, 145] on g "Chart title" at bounding box center [784, 152] width 55 height 27
click at [749, 117] on div "Spotify Monthly Listeners" at bounding box center [739, 117] width 110 height 9
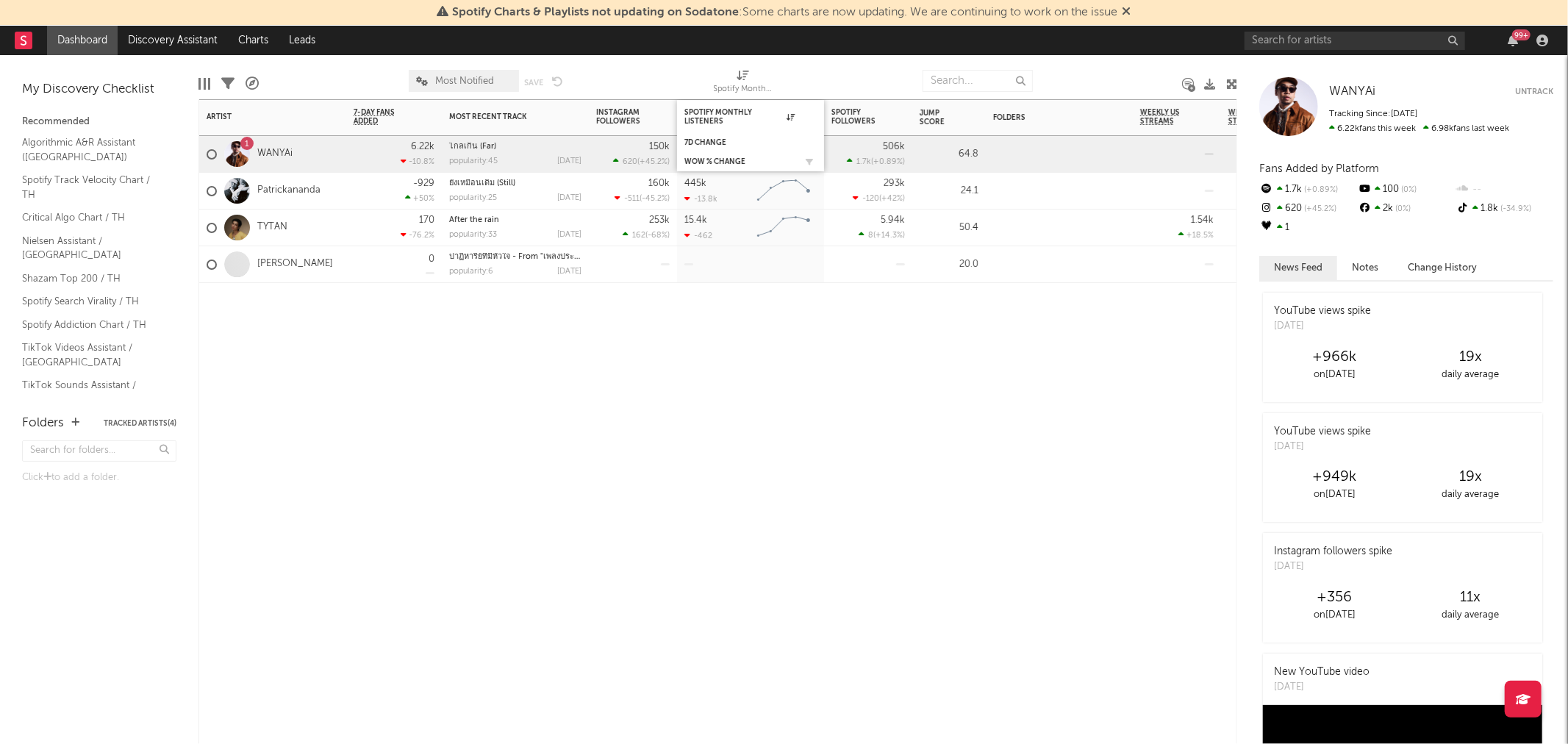
click at [723, 156] on div "WoW % Change" at bounding box center [750, 162] width 132 height 15
click at [702, 148] on div "1.34M" at bounding box center [698, 147] width 26 height 9
click at [717, 113] on div "Spotify Monthly Listeners" at bounding box center [739, 116] width 110 height 18
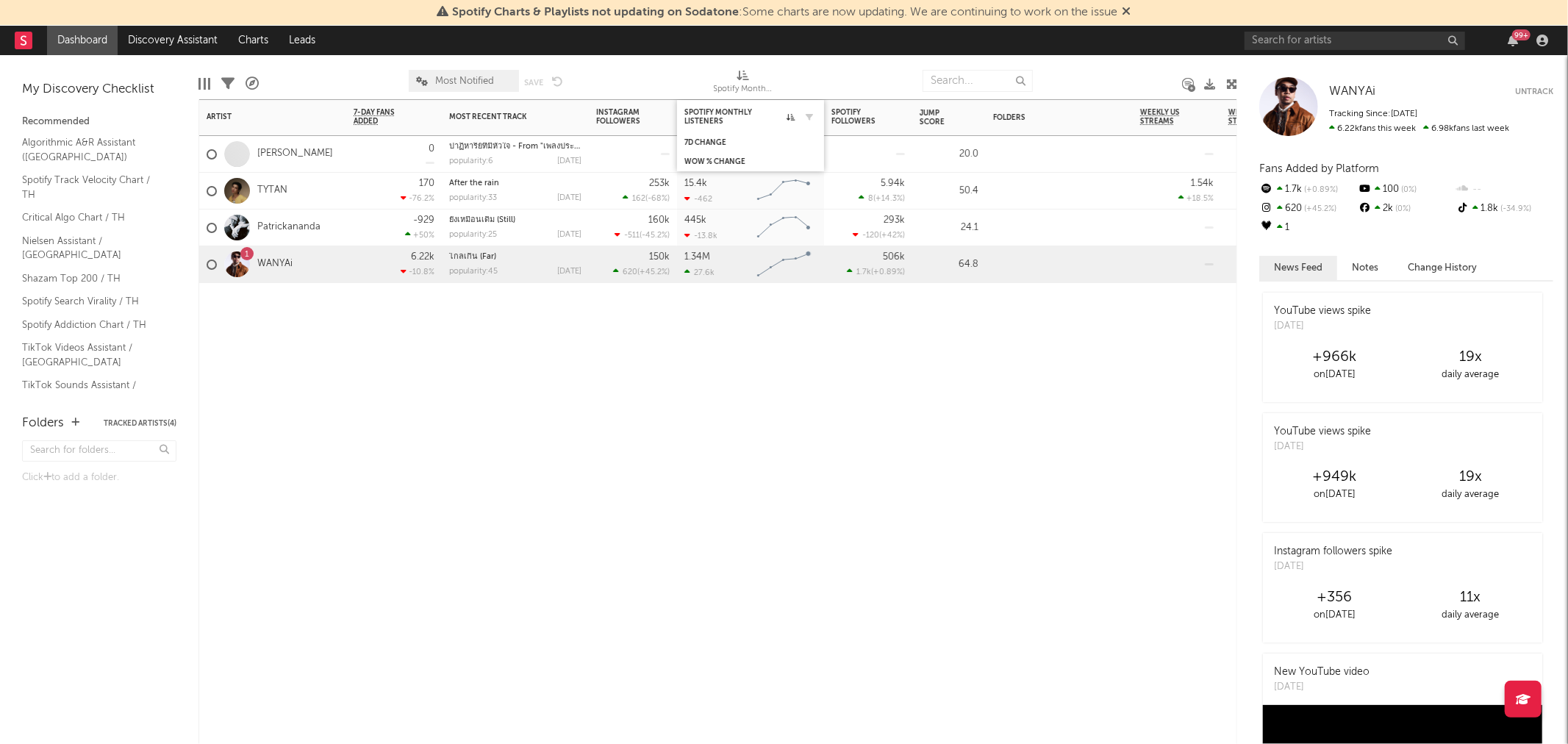
click at [702, 106] on div "Spotify Monthly Listeners" at bounding box center [750, 116] width 132 height 29
click at [711, 117] on div "Spotify Monthly Listeners" at bounding box center [739, 116] width 110 height 18
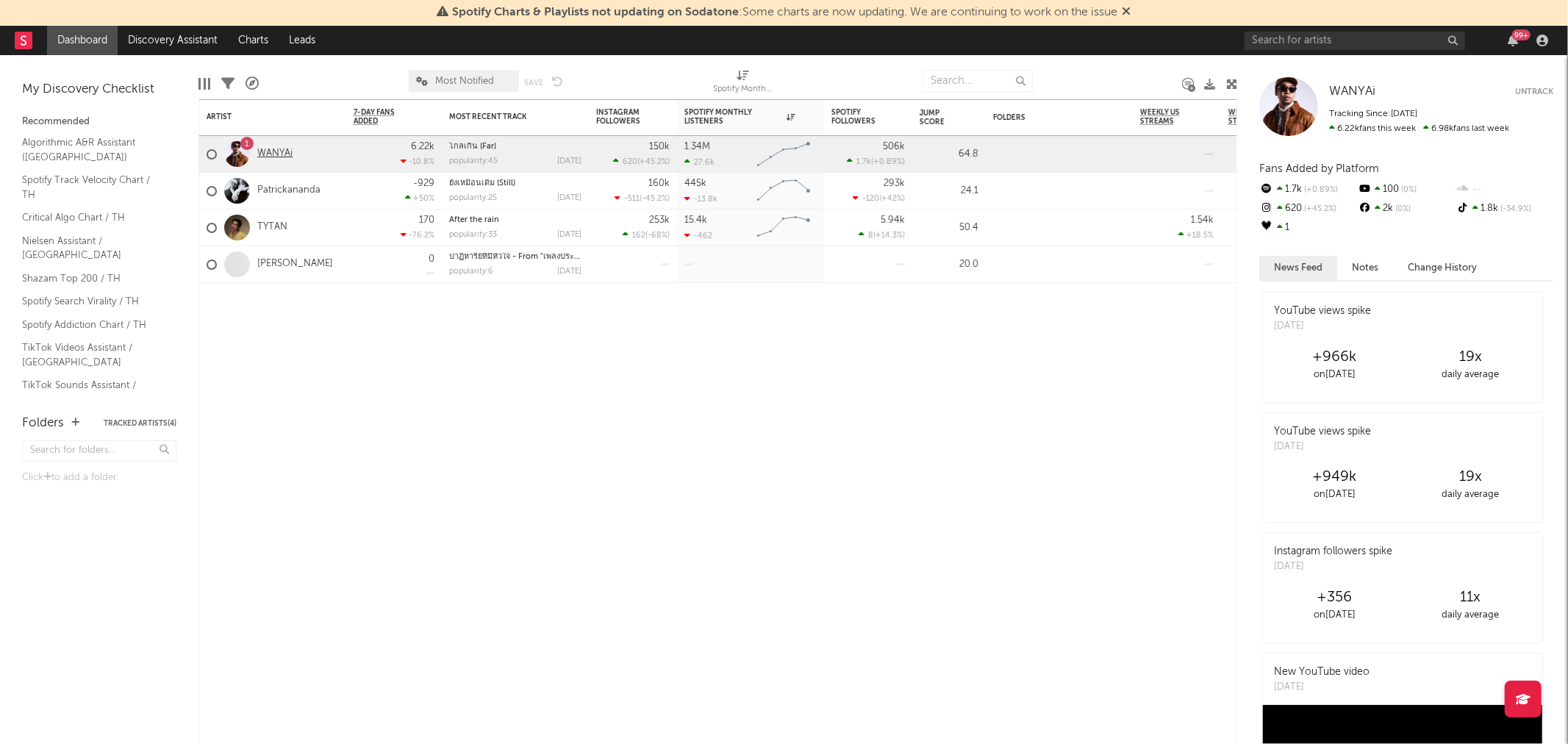
click at [274, 155] on link "WANYAi" at bounding box center [274, 154] width 35 height 13
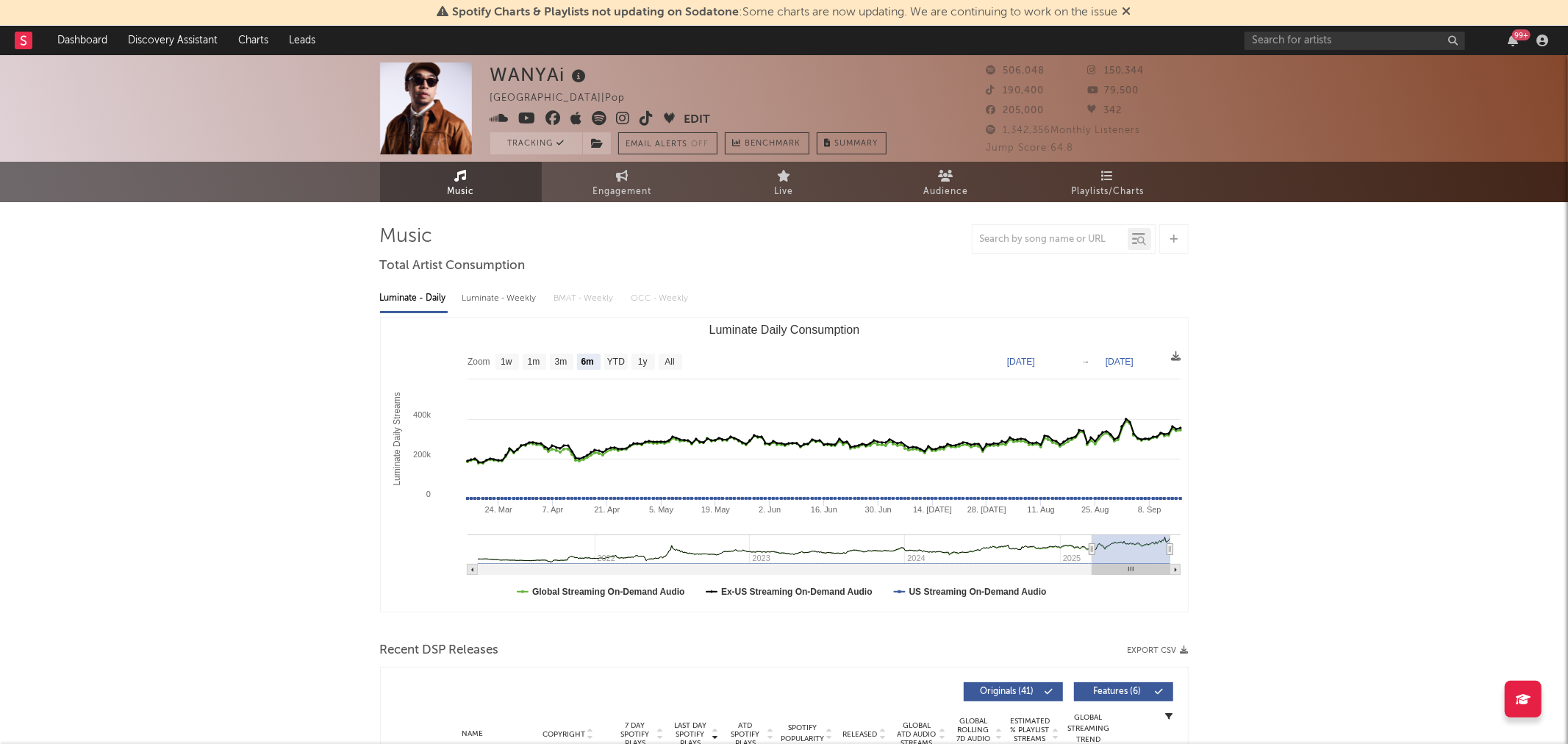
select select "6m"
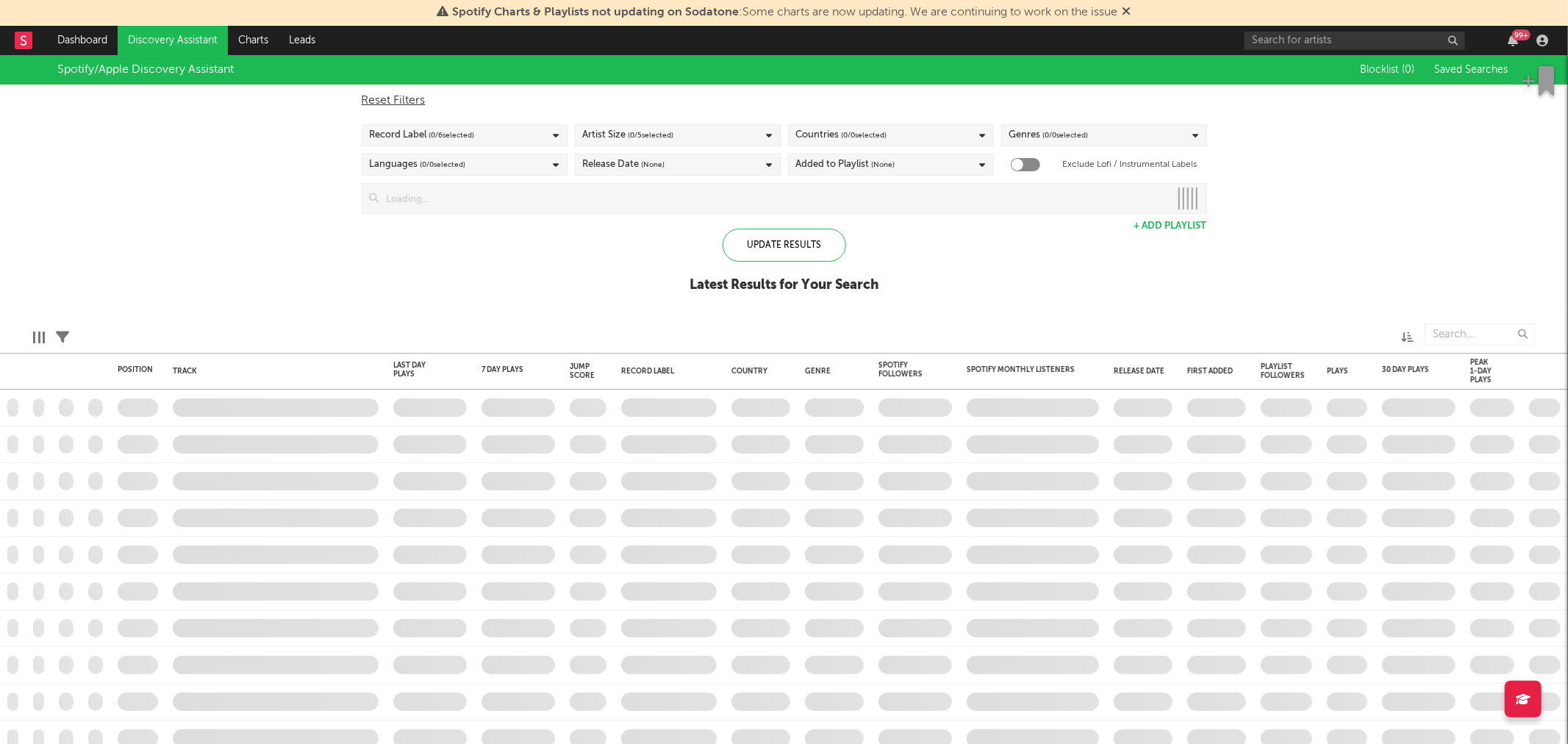
checkbox input "true"
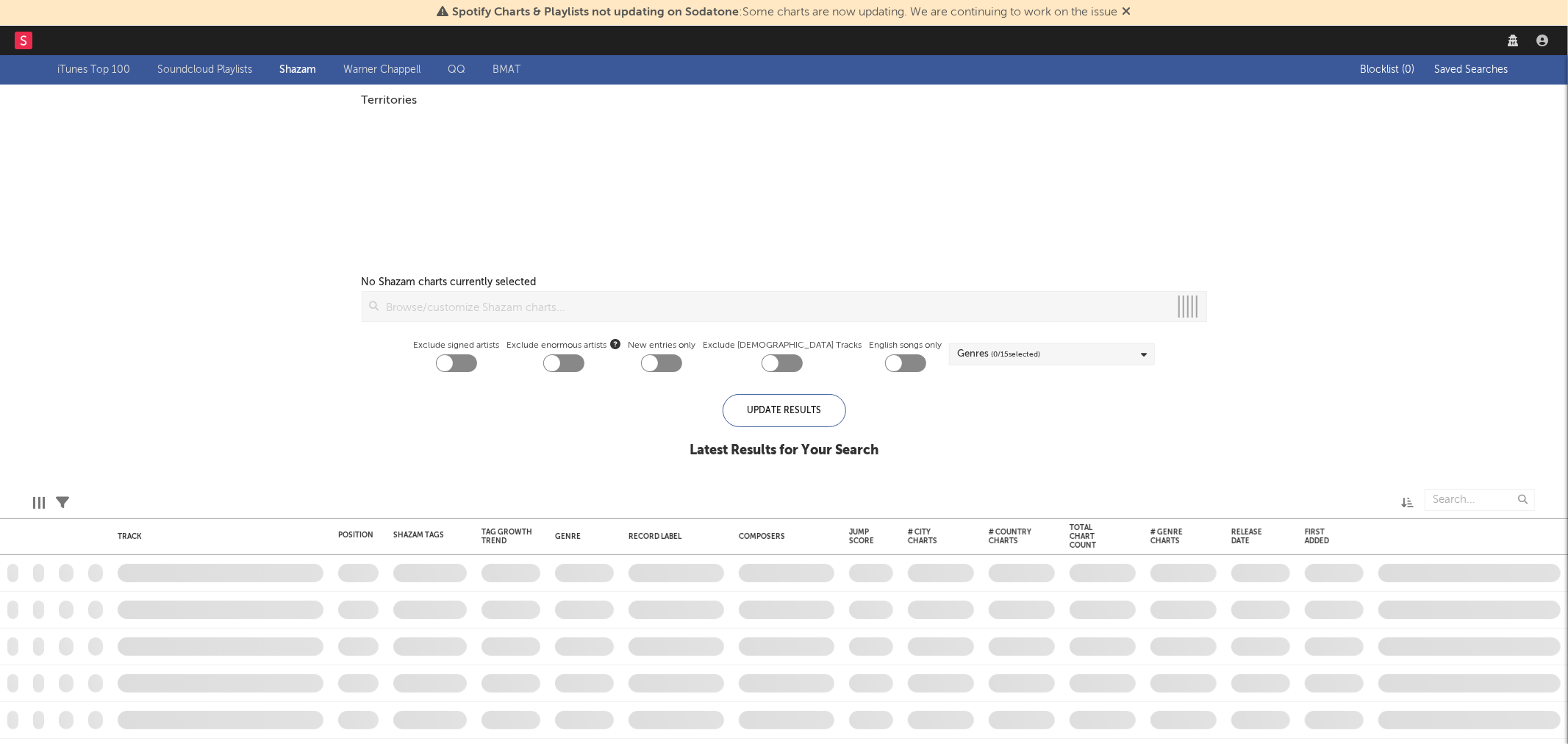
checkbox input "true"
